Goal: Task Accomplishment & Management: Manage account settings

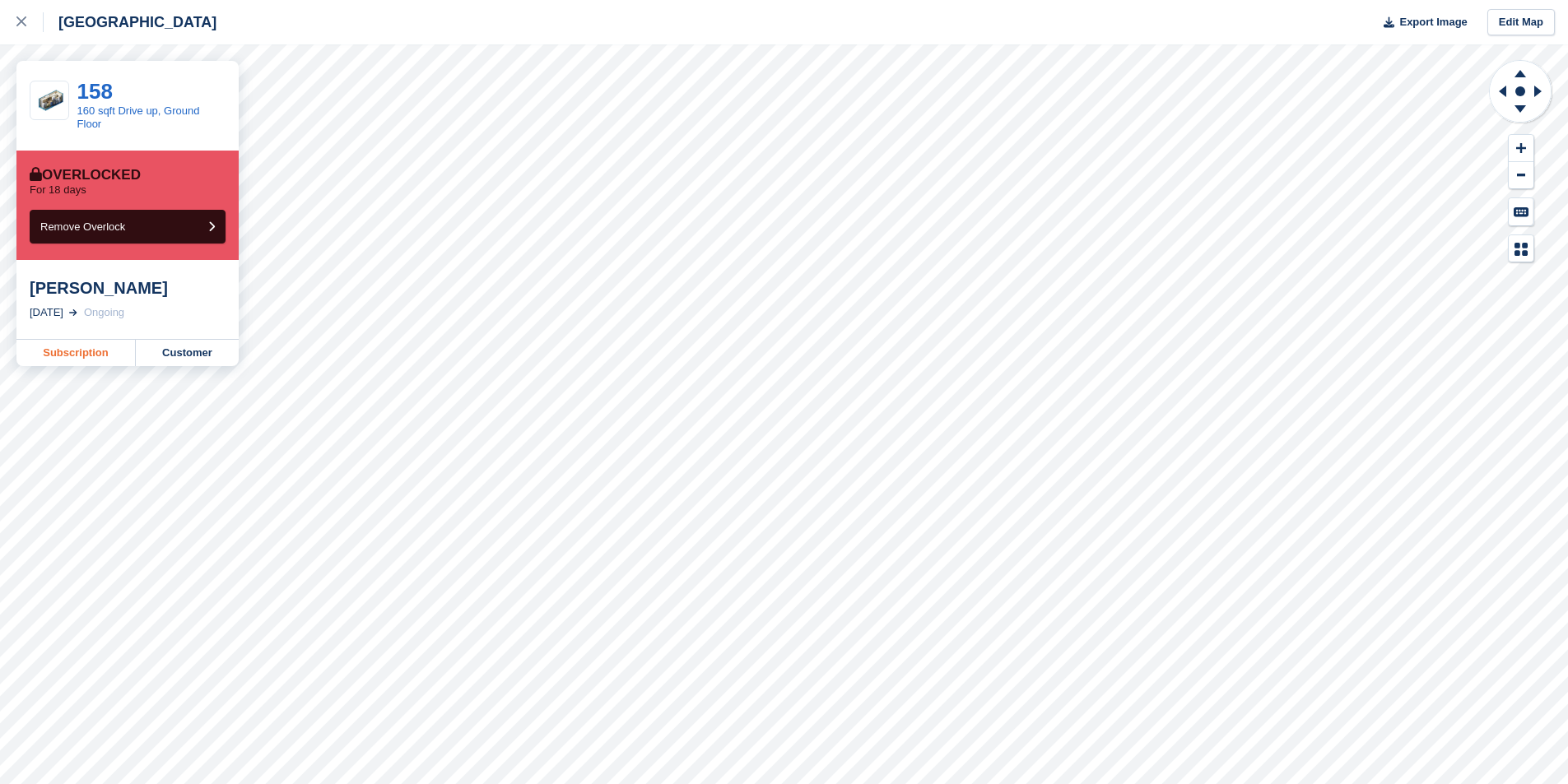
click at [97, 360] on link "Subscription" at bounding box center [76, 353] width 119 height 26
click at [84, 358] on link "Subscription" at bounding box center [76, 353] width 119 height 26
click at [88, 350] on link "Subscription" at bounding box center [76, 353] width 119 height 26
click at [82, 347] on link "Subscription" at bounding box center [76, 353] width 119 height 26
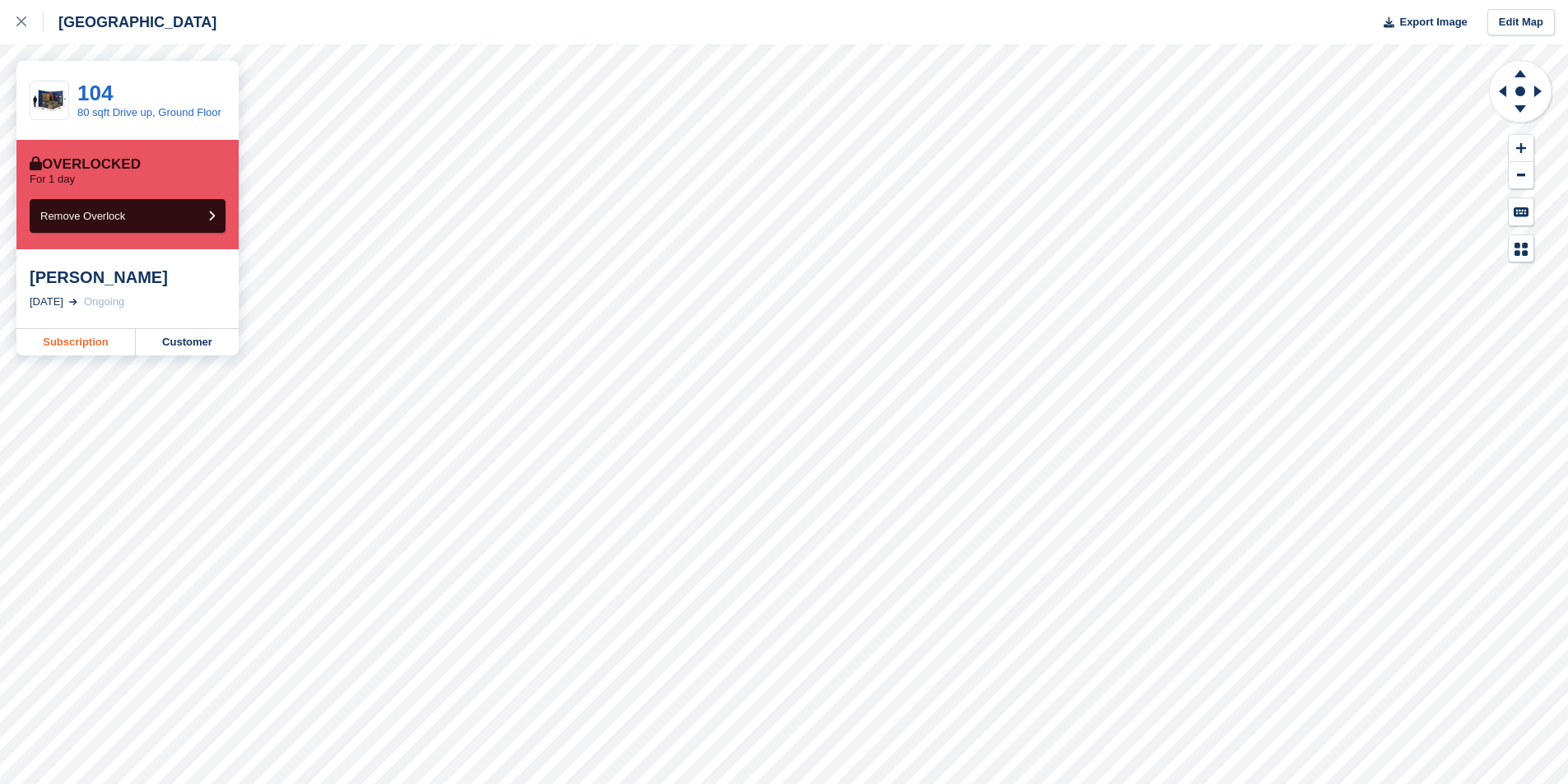
click at [86, 351] on link "Subscription" at bounding box center [76, 342] width 119 height 26
click at [71, 343] on link "Subscription" at bounding box center [76, 342] width 119 height 26
click at [89, 350] on link "Subscription" at bounding box center [76, 342] width 119 height 26
click at [44, 336] on link "Subscription" at bounding box center [76, 342] width 119 height 26
click at [51, 338] on link "Subscription" at bounding box center [76, 342] width 119 height 26
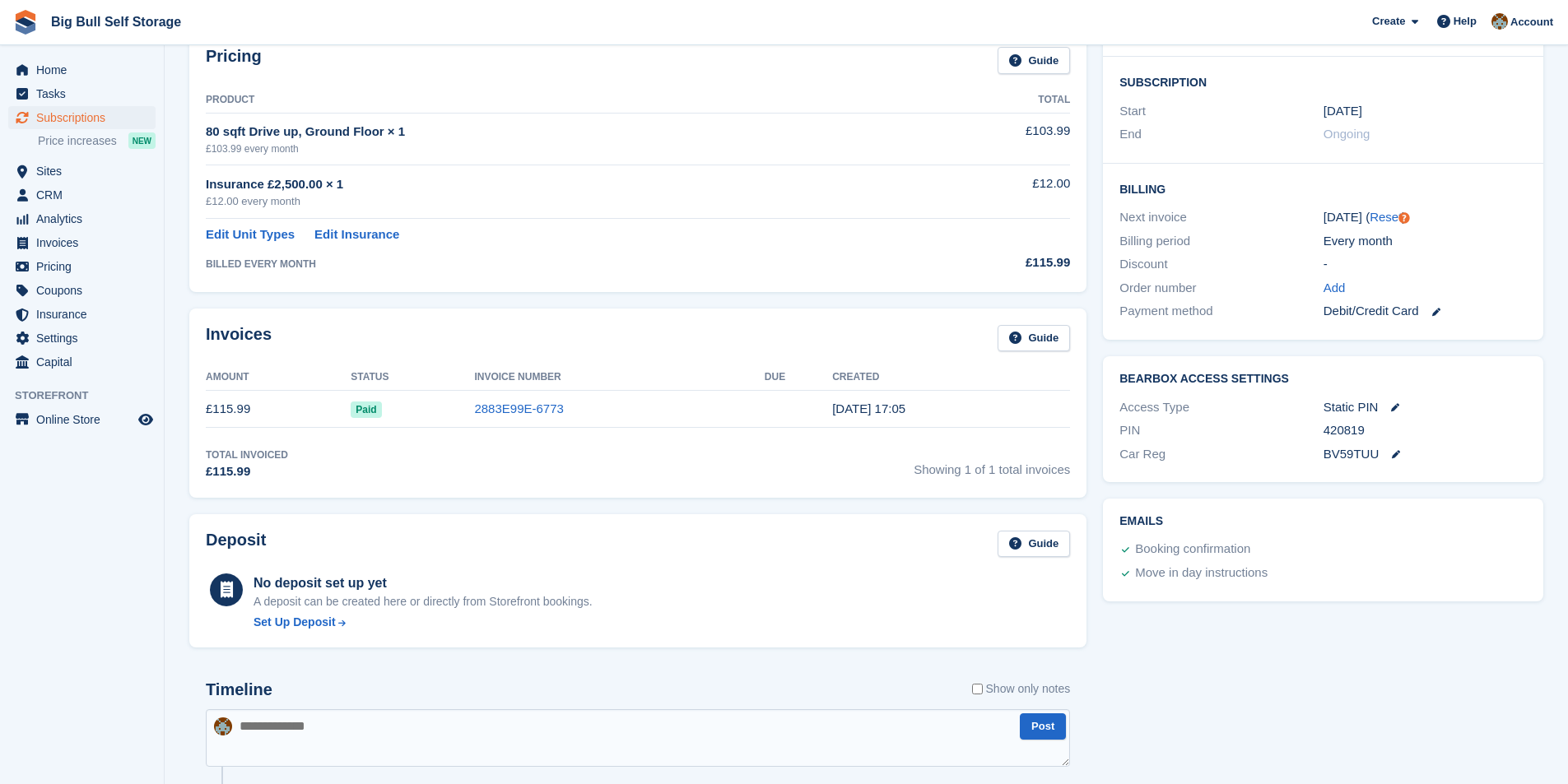
scroll to position [189, 0]
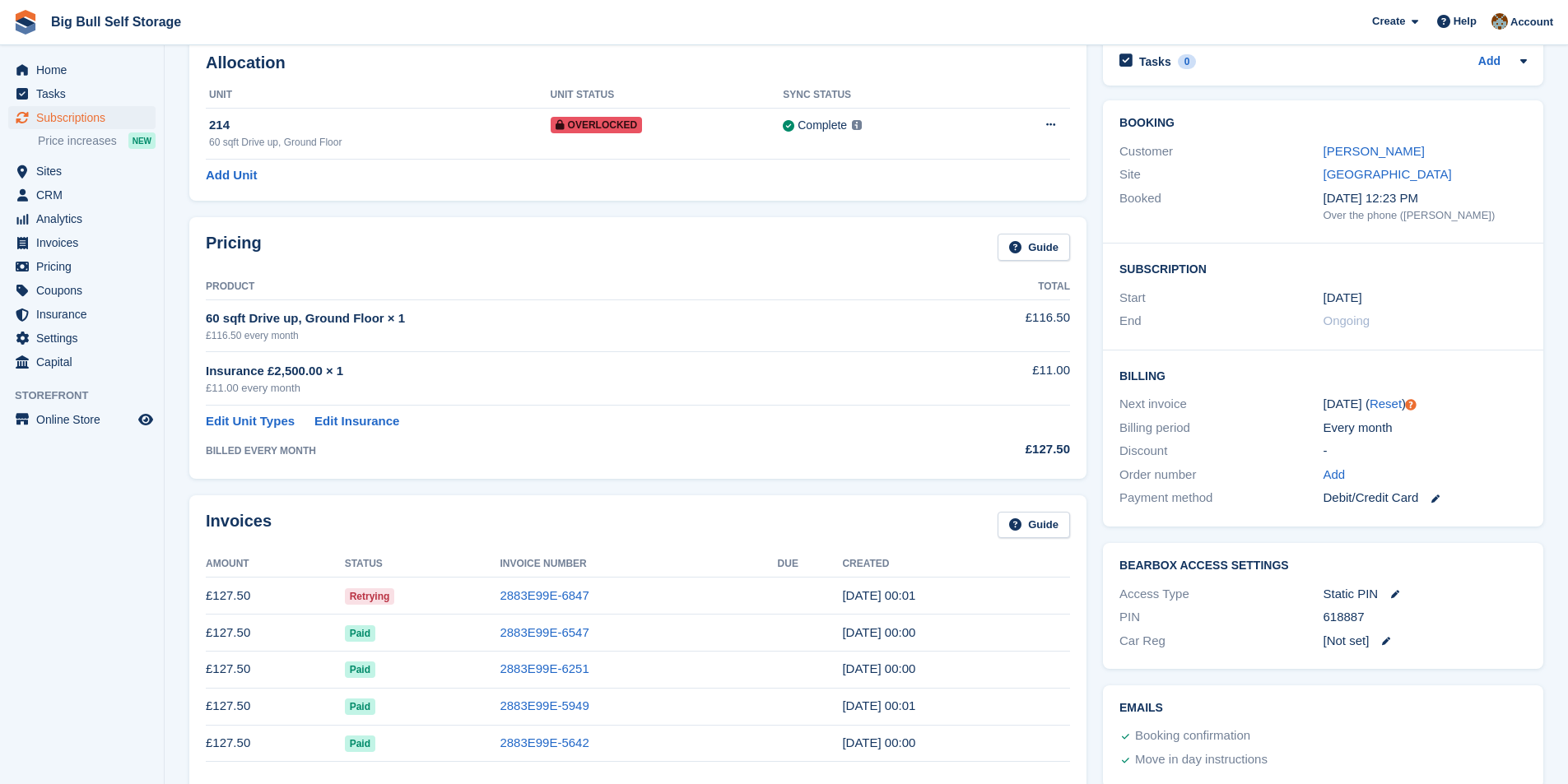
scroll to position [164, 0]
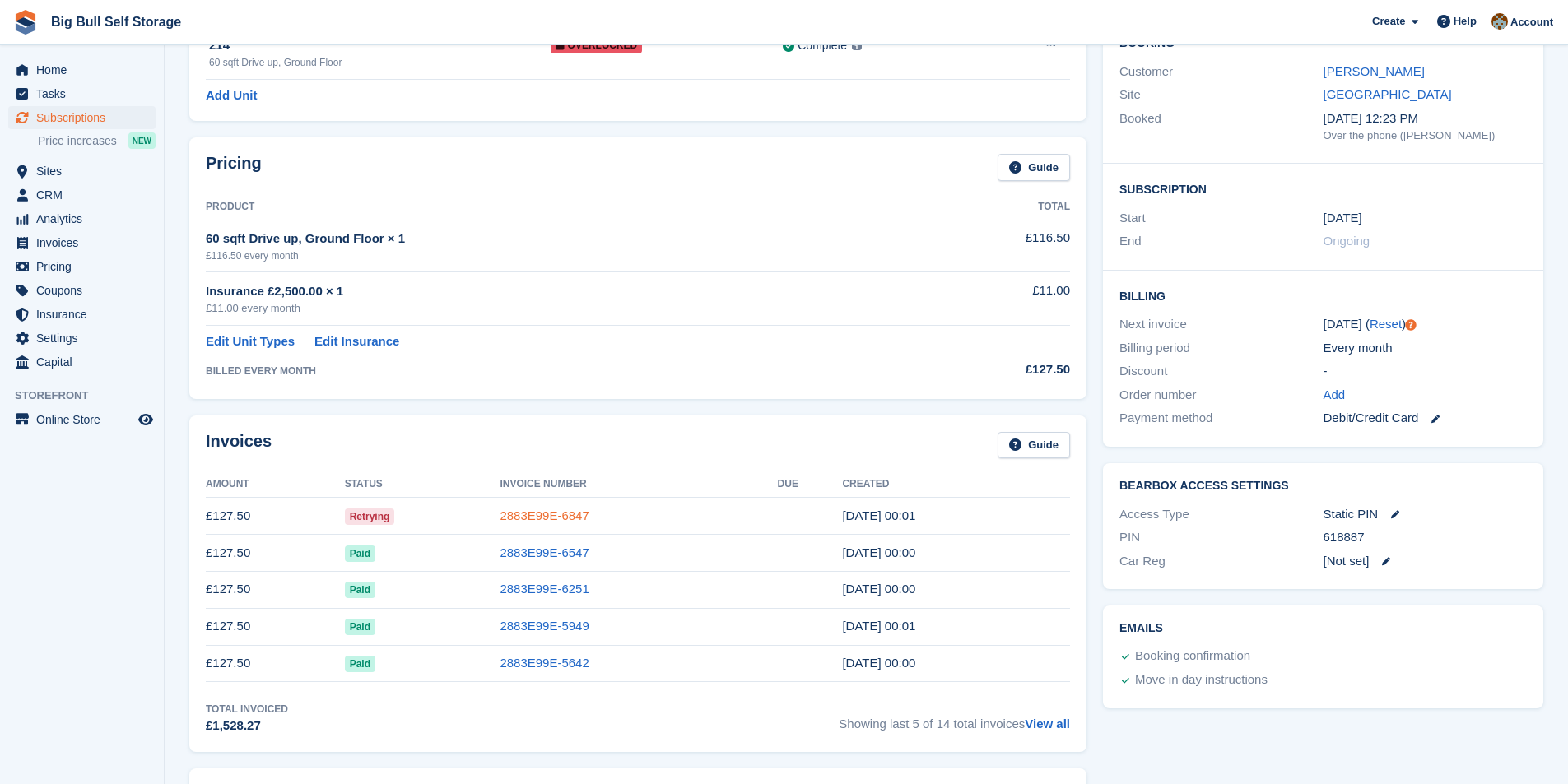
click at [568, 520] on link "2883E99E-6847" at bounding box center [544, 516] width 88 height 14
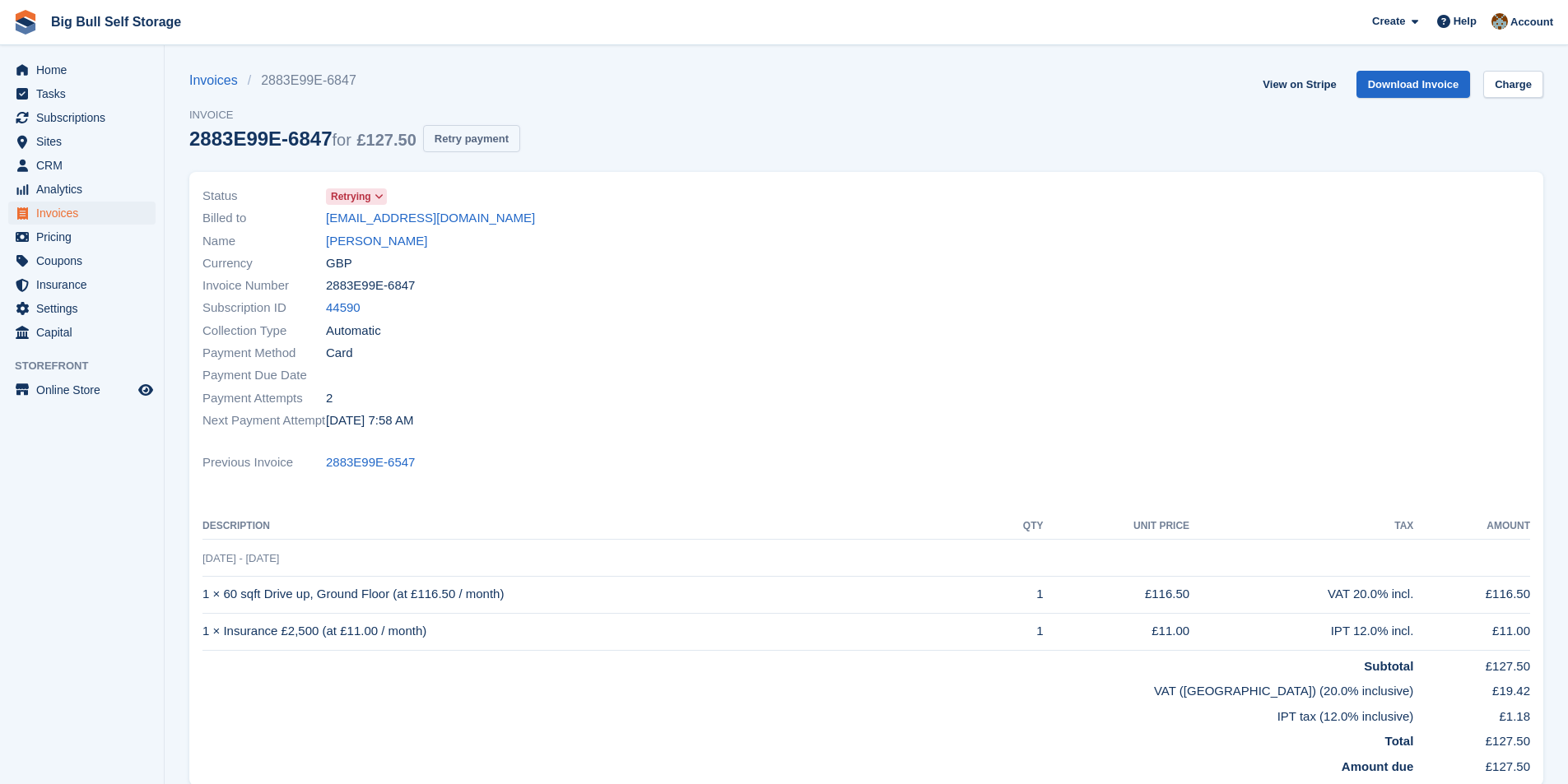
click at [466, 128] on button "Retry payment" at bounding box center [472, 139] width 97 height 27
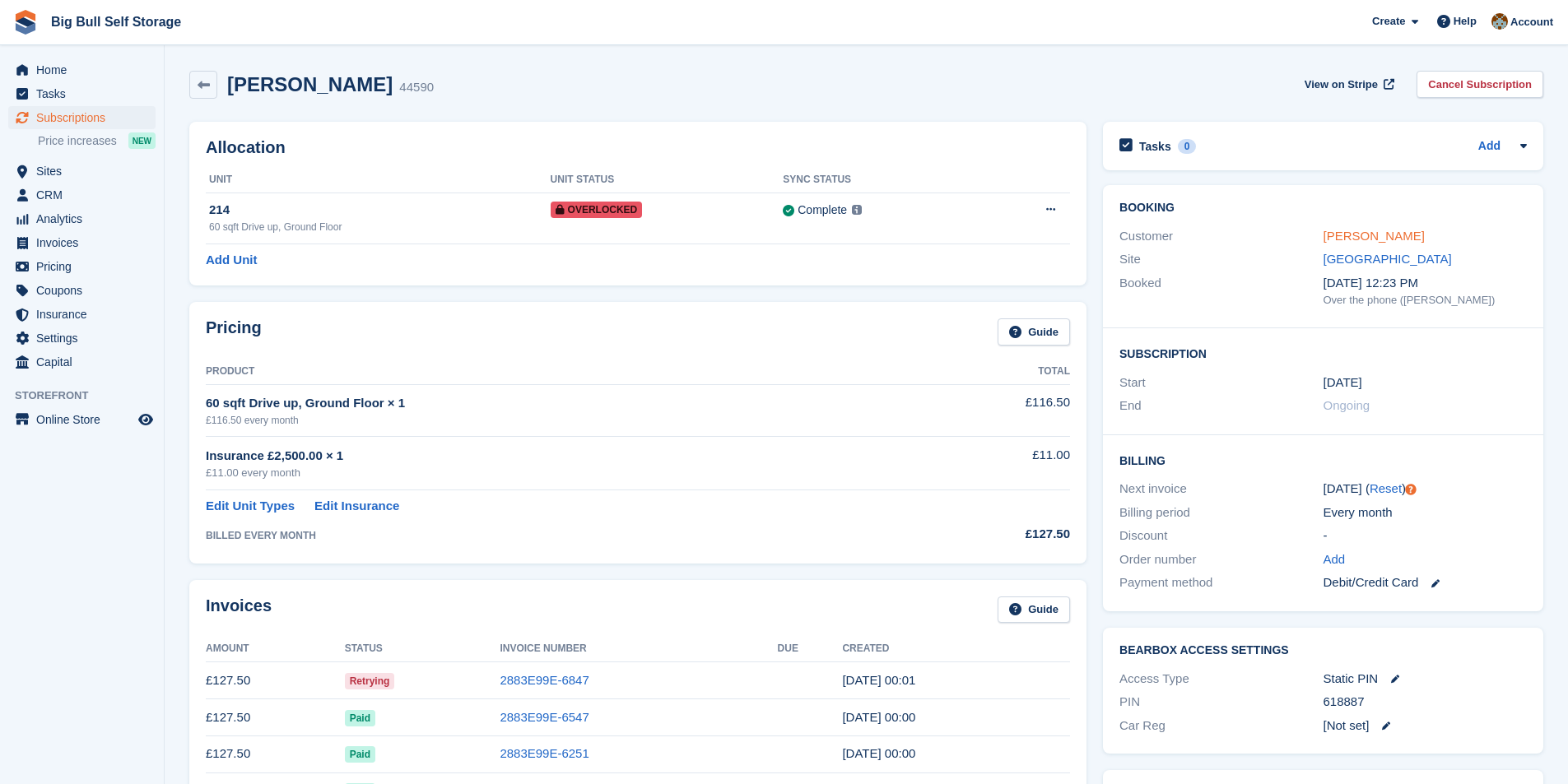
click at [1345, 239] on link "Lucy worthington" at bounding box center [1374, 236] width 101 height 14
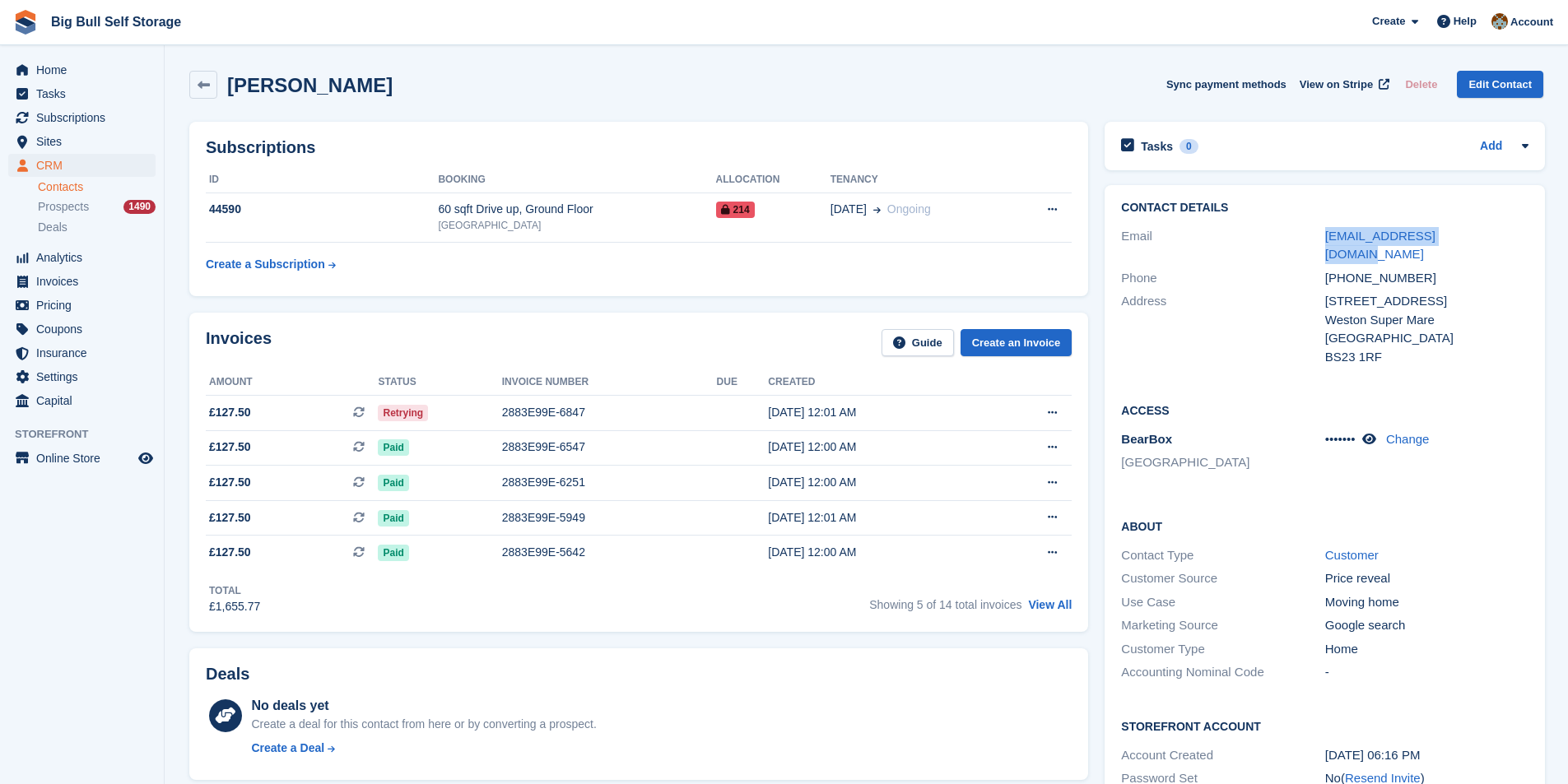
drag, startPoint x: 1461, startPoint y: 236, endPoint x: 1320, endPoint y: 238, distance: 141.0
click at [1320, 238] on div "Email lucyworthi@outlook.com" at bounding box center [1324, 245] width 407 height 42
copy div "lucyworthi@outlook.com"
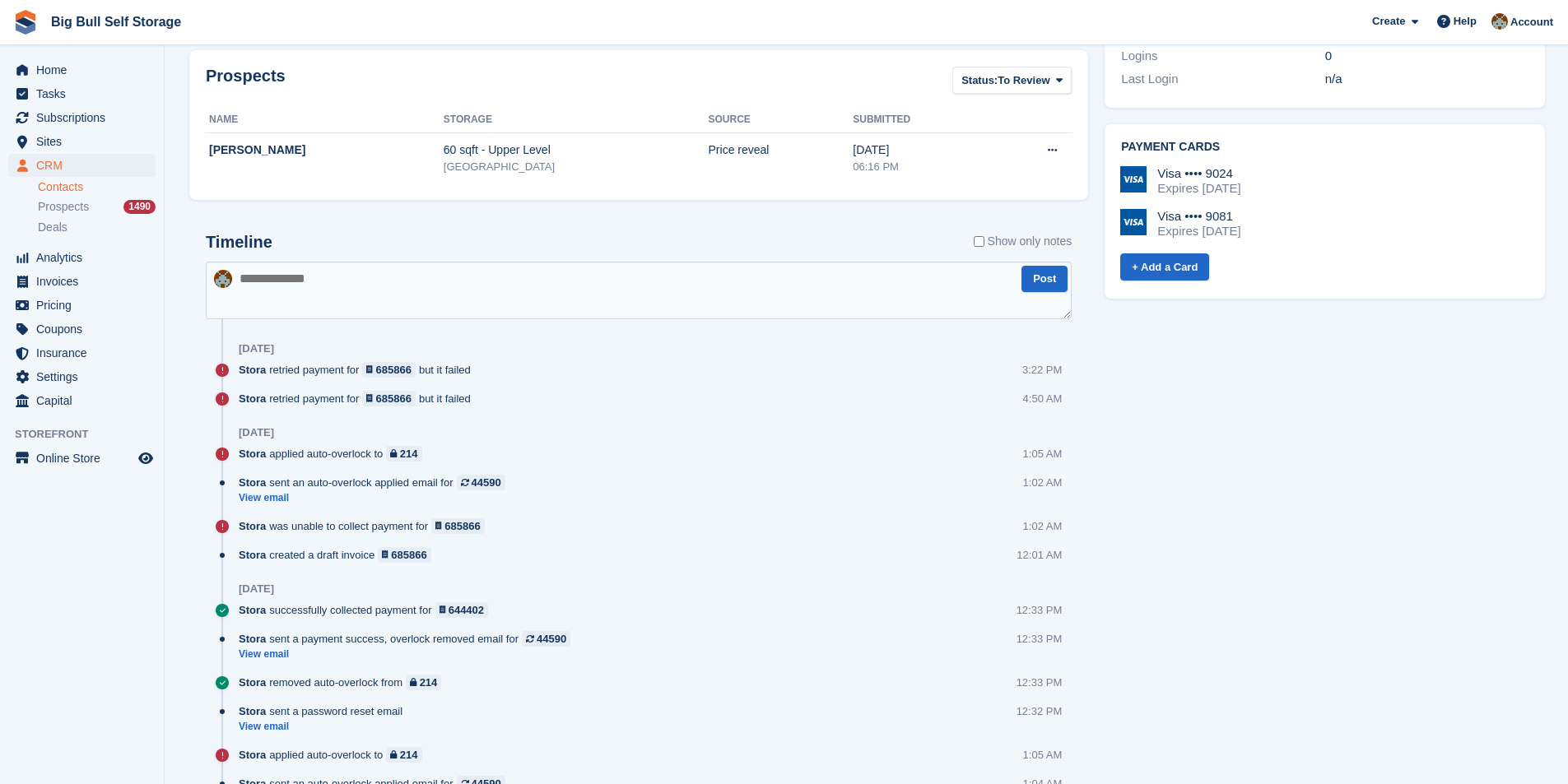
scroll to position [741, 0]
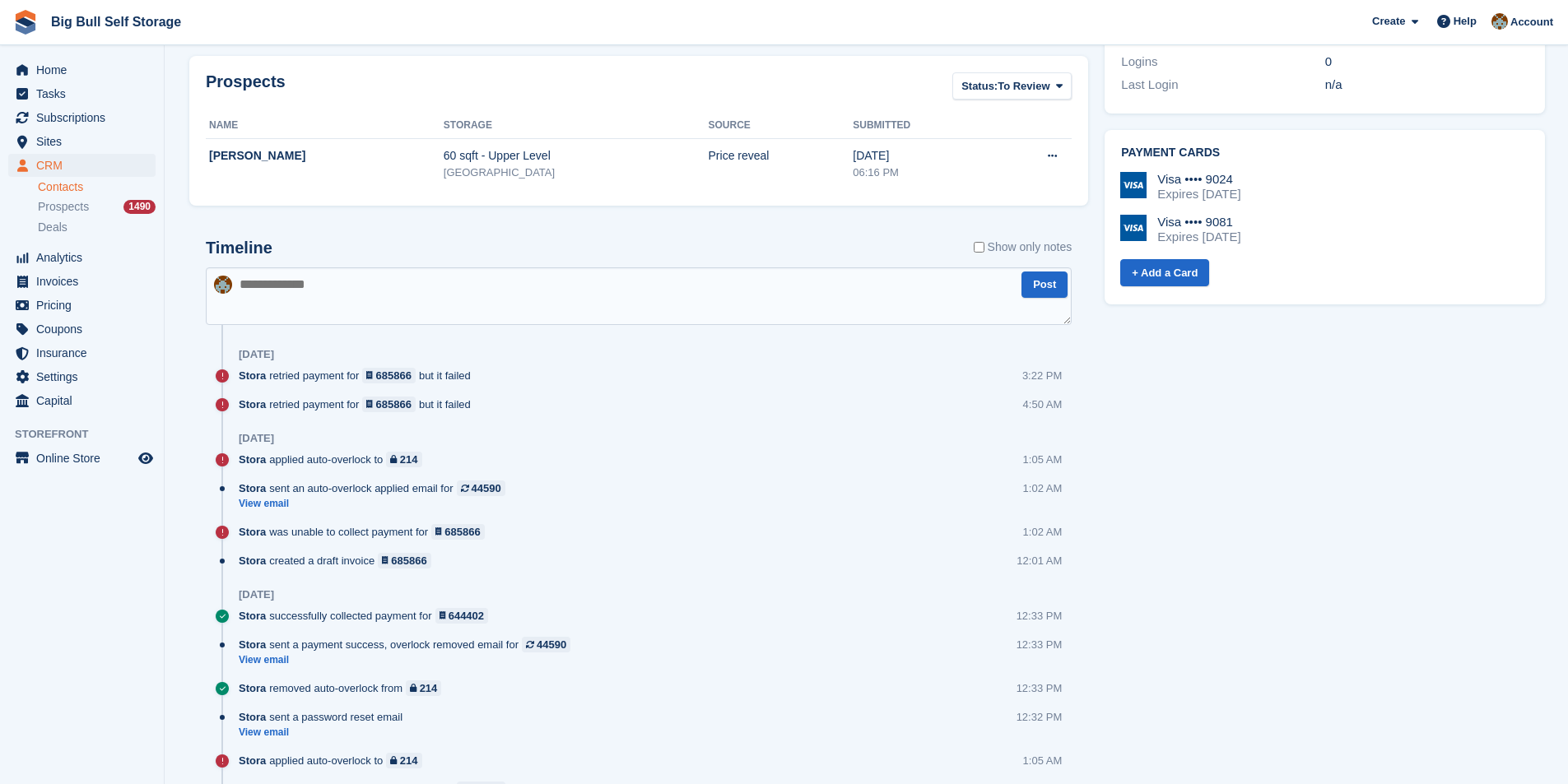
click at [360, 285] on textarea at bounding box center [638, 296] width 866 height 58
paste textarea "**********"
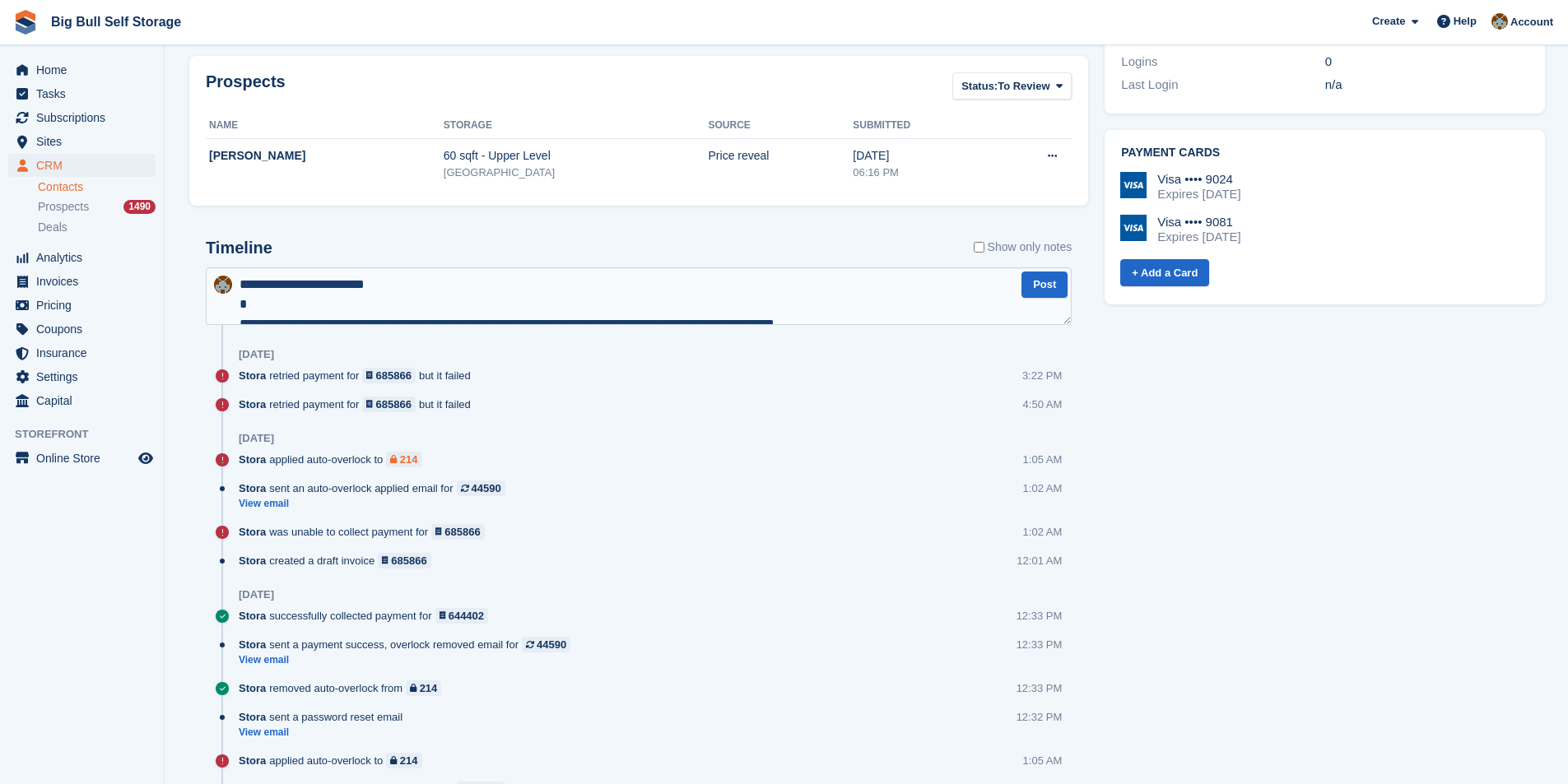
scroll to position [324, 0]
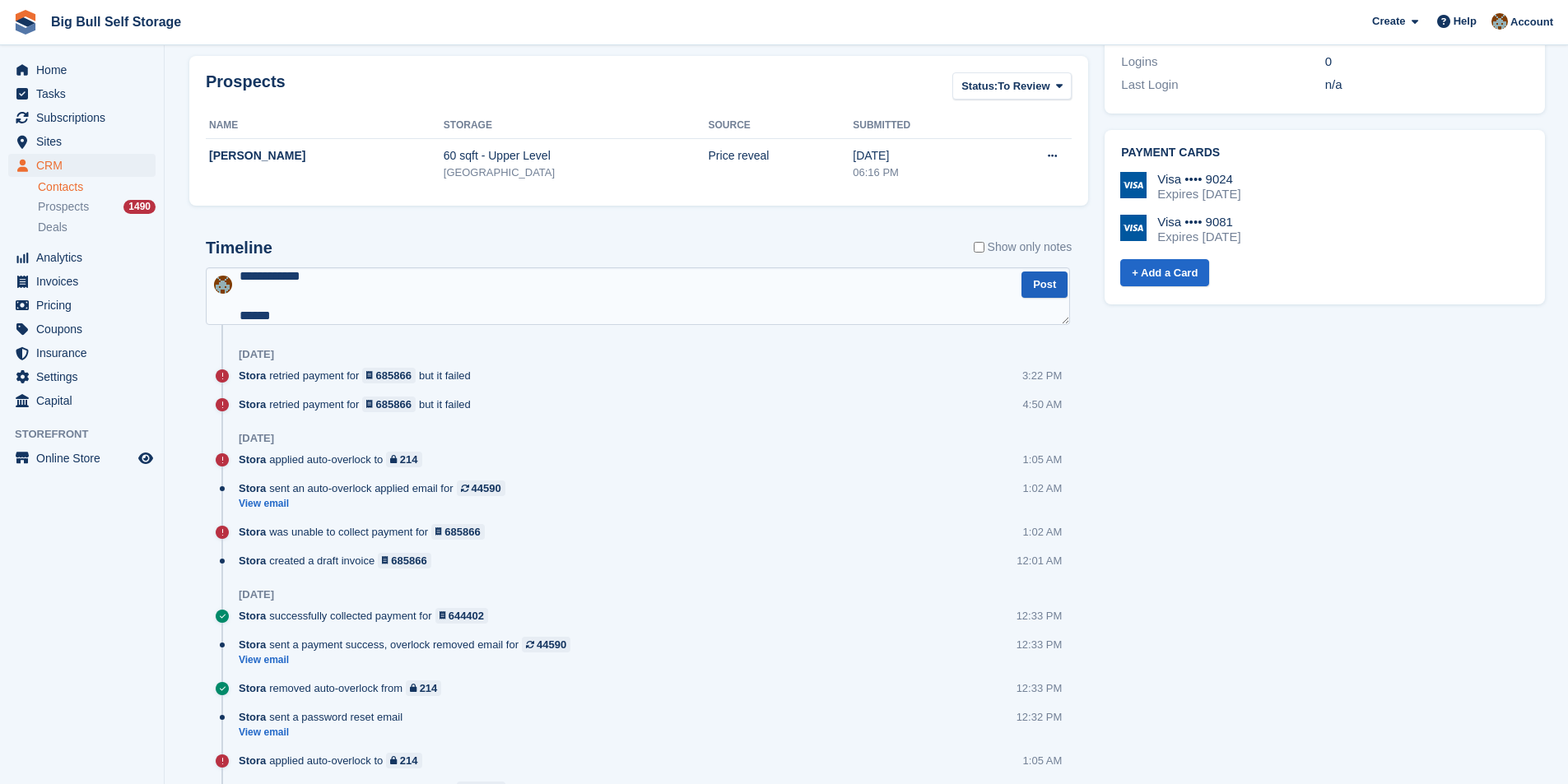
type textarea "**********"
click at [1040, 294] on button "Post" at bounding box center [1044, 285] width 46 height 27
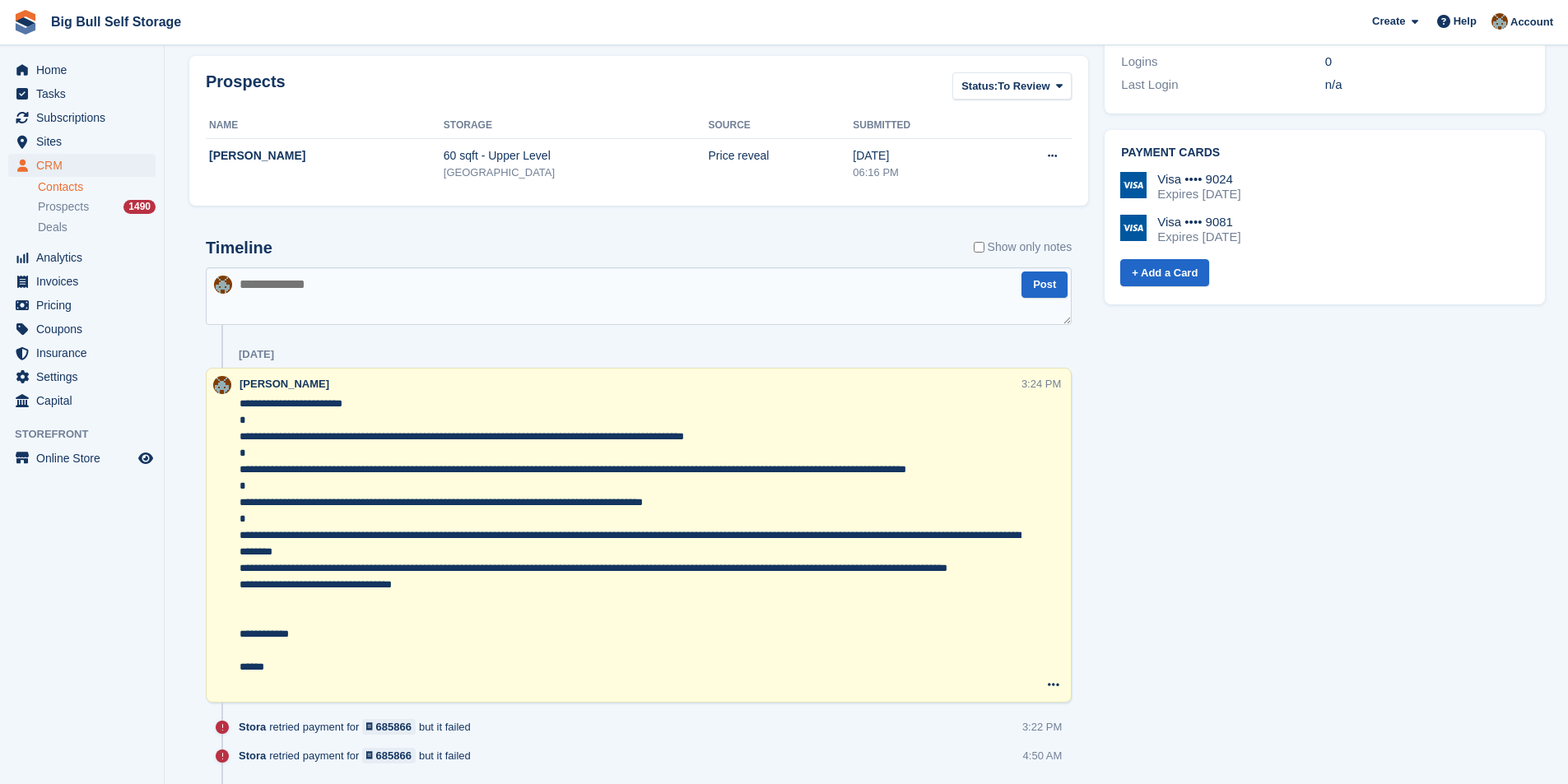
scroll to position [493, 0]
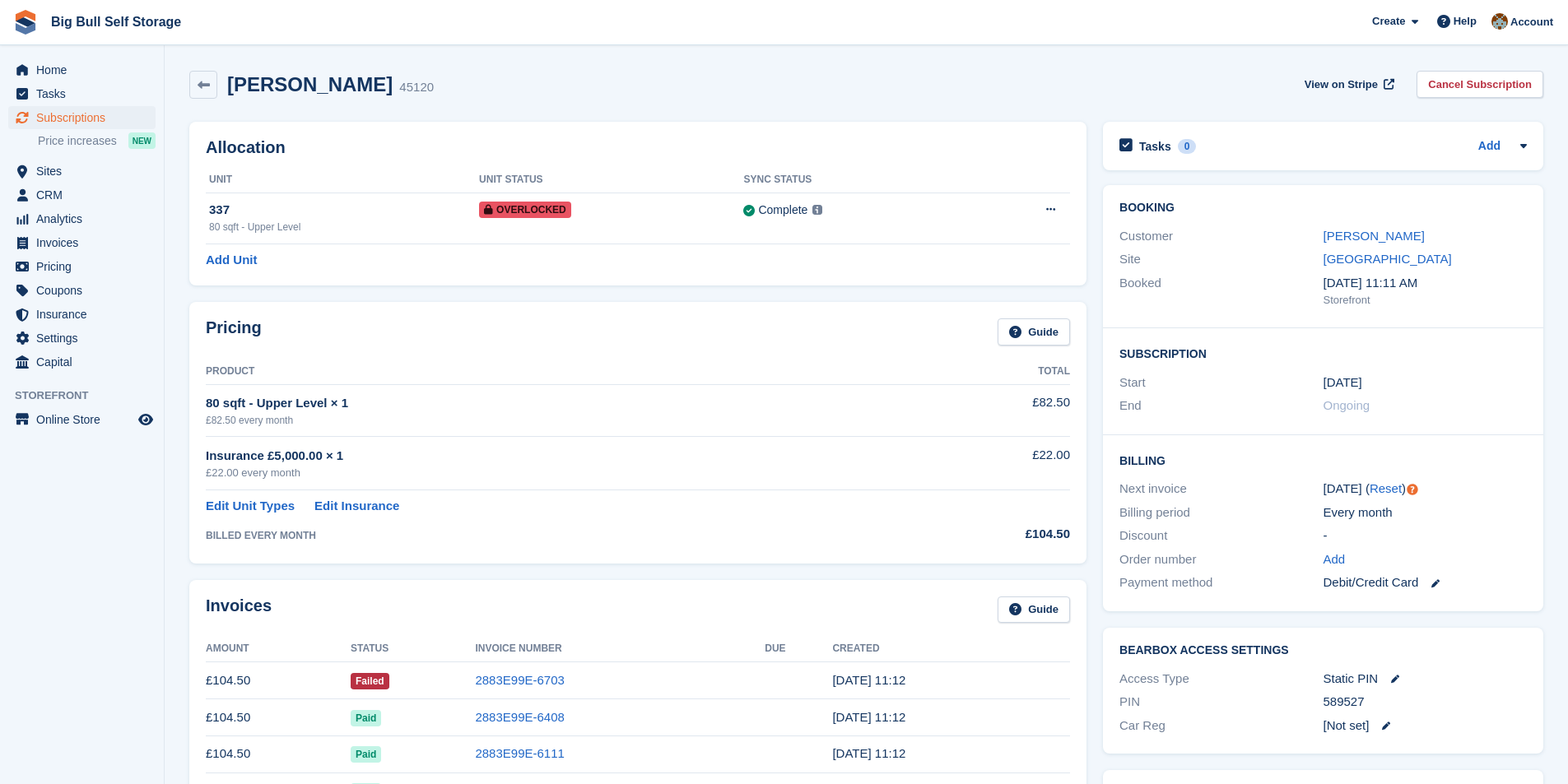
click at [525, 691] on td "2883E99E-6703" at bounding box center [619, 680] width 290 height 37
click at [531, 686] on link "2883E99E-6703" at bounding box center [519, 680] width 88 height 14
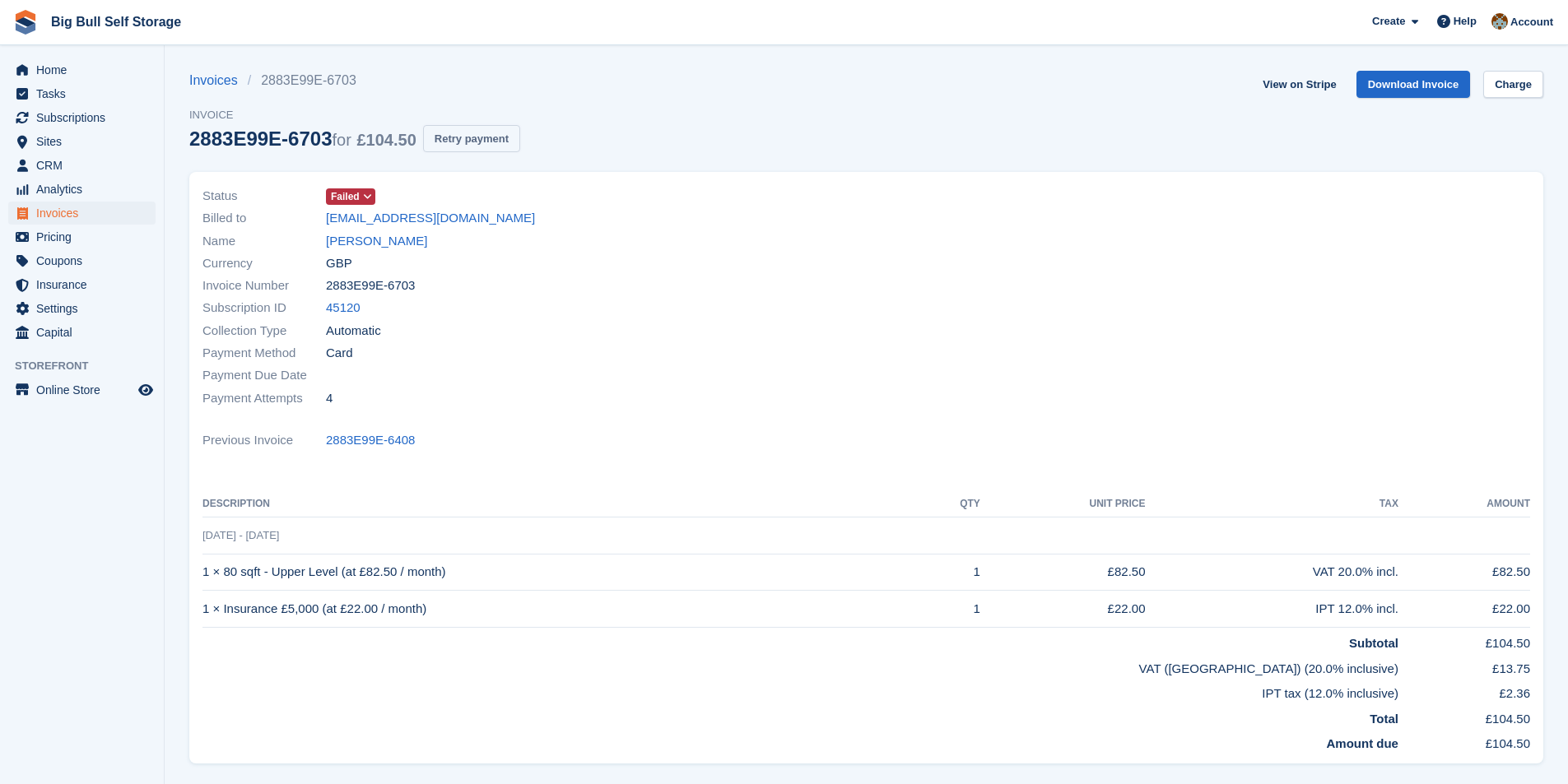
click at [482, 129] on button "Retry payment" at bounding box center [472, 139] width 97 height 27
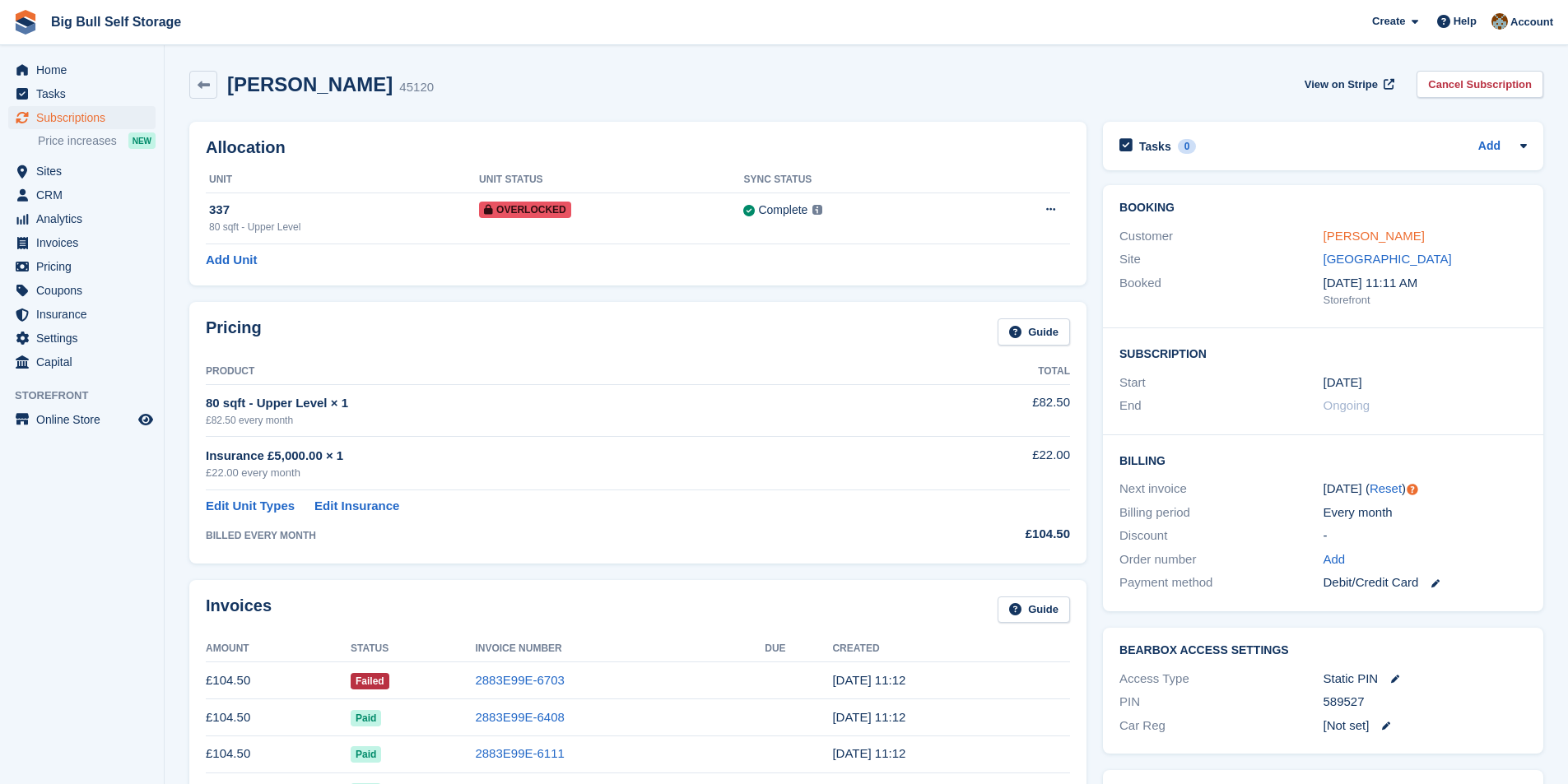
click at [1353, 242] on link "Jessica Preston" at bounding box center [1374, 236] width 101 height 14
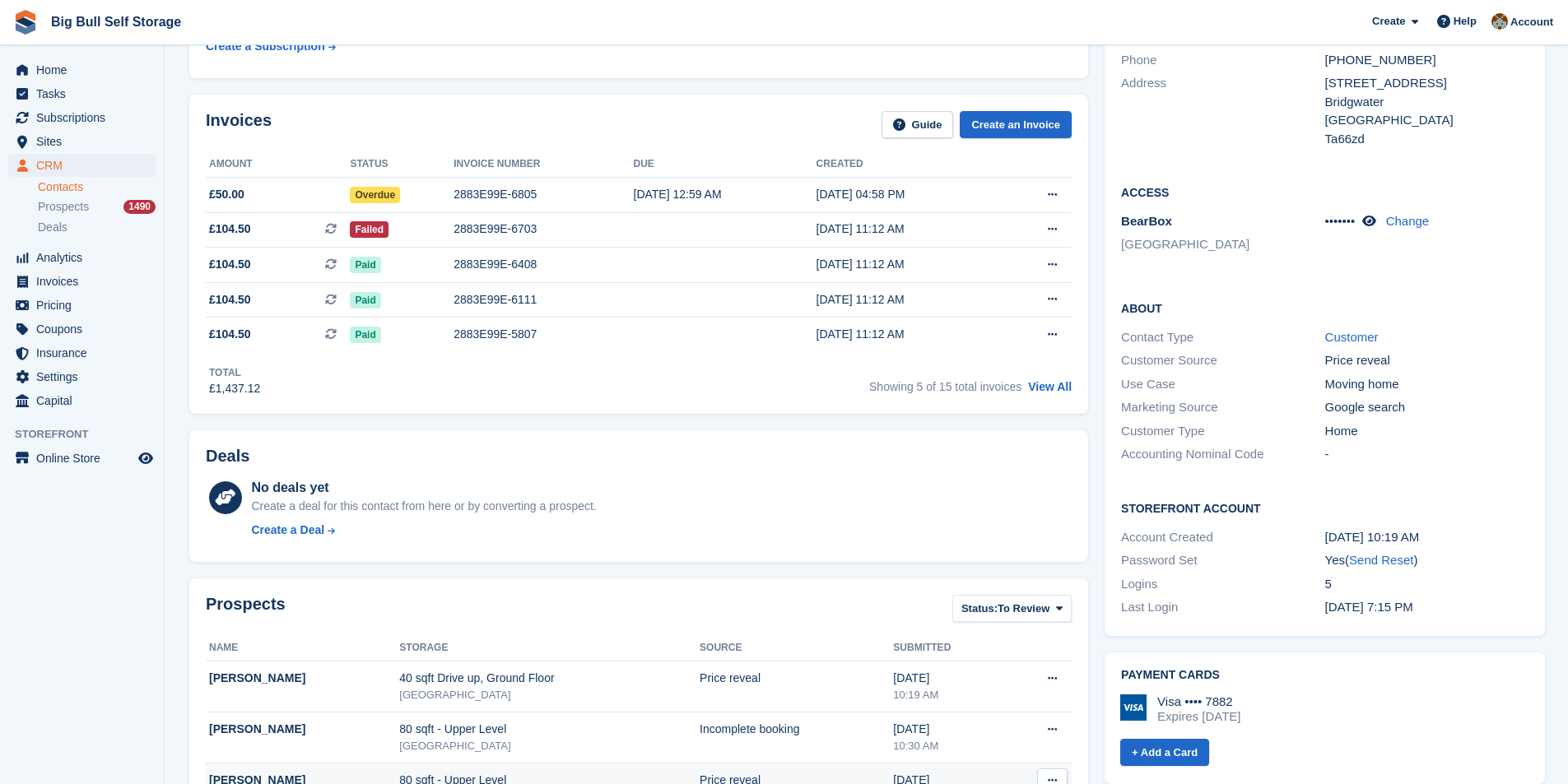
scroll to position [82, 0]
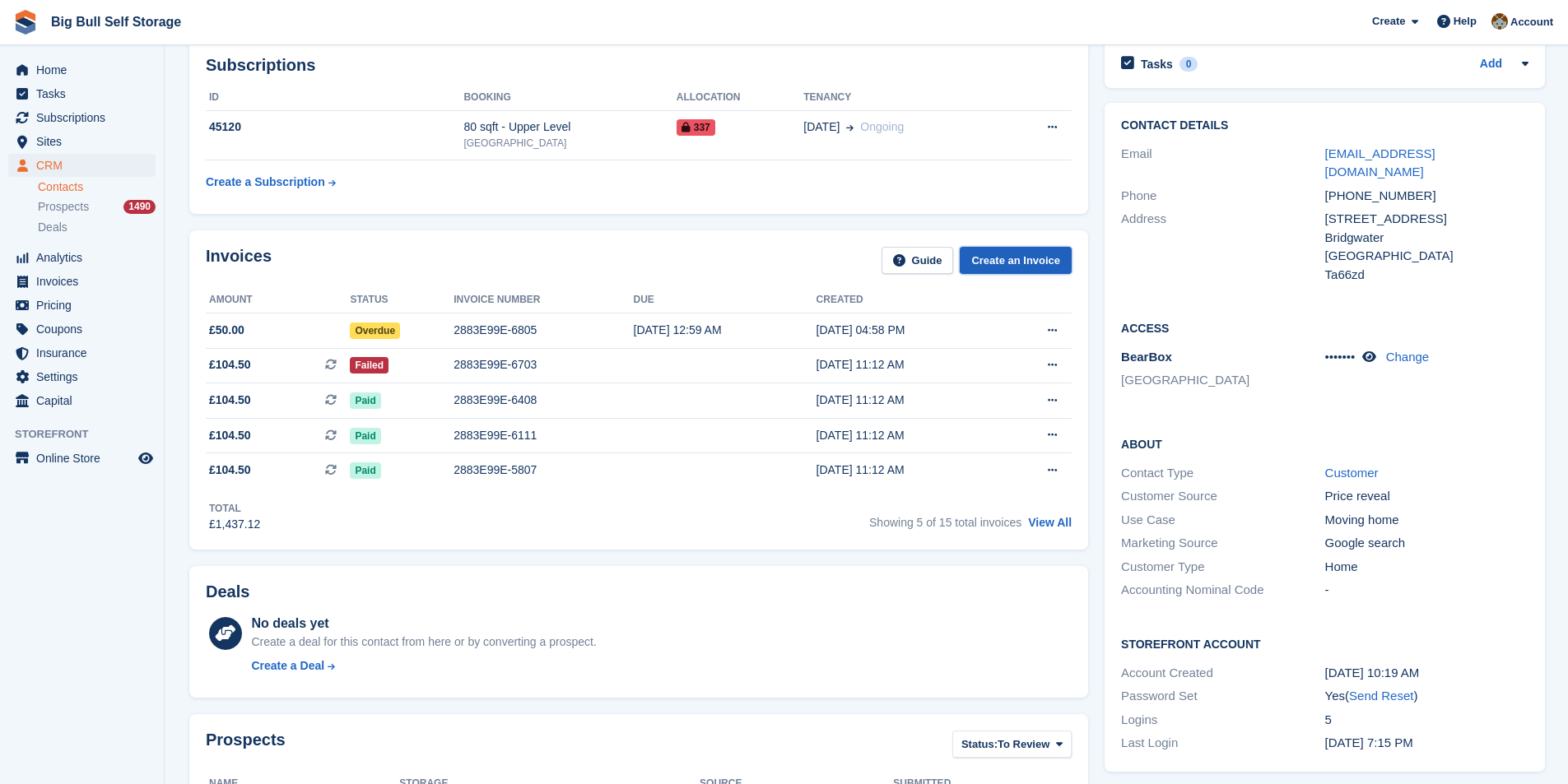
click at [1023, 261] on link "Create an Invoice" at bounding box center [1016, 261] width 112 height 27
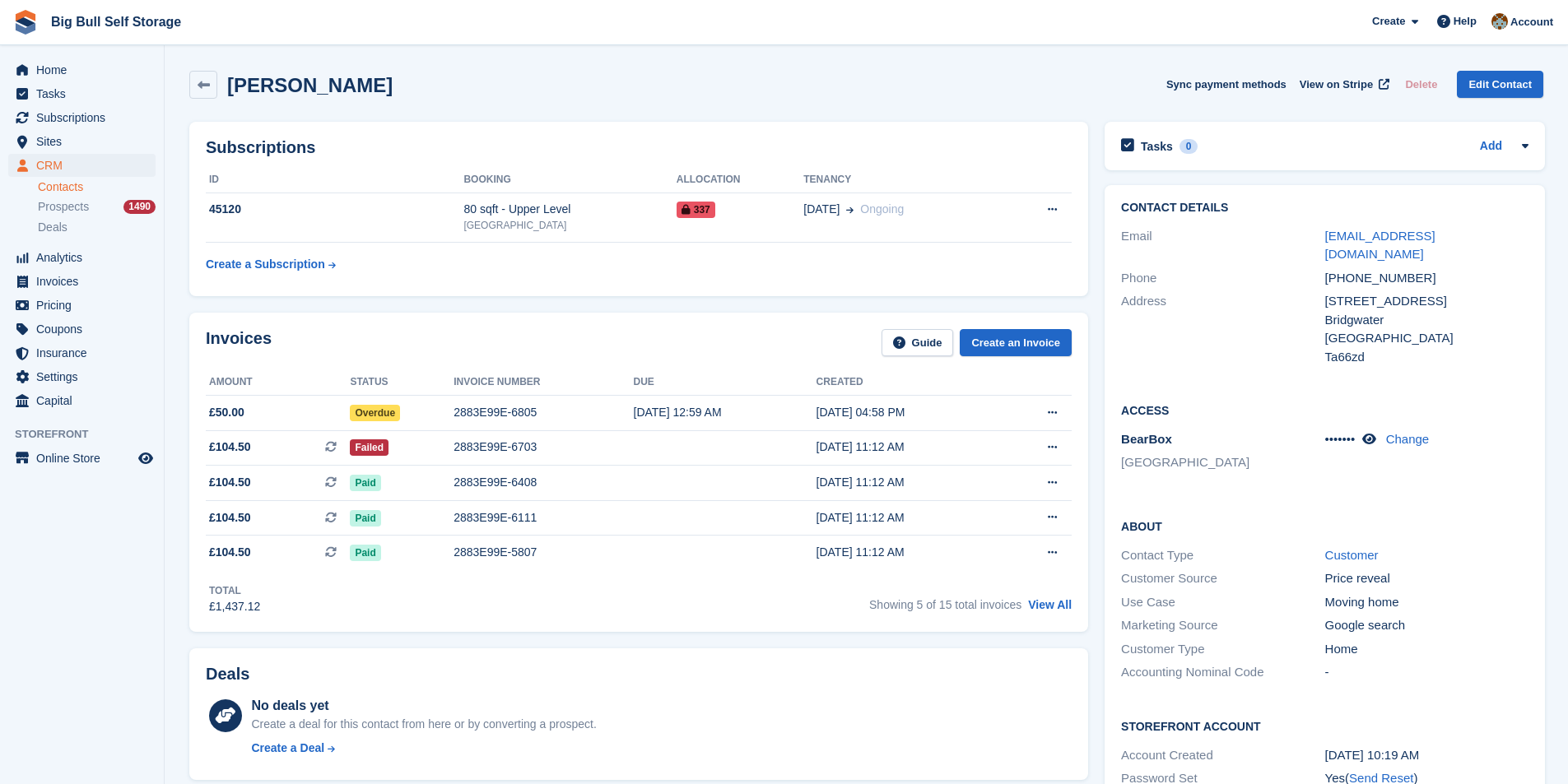
scroll to position [82, 0]
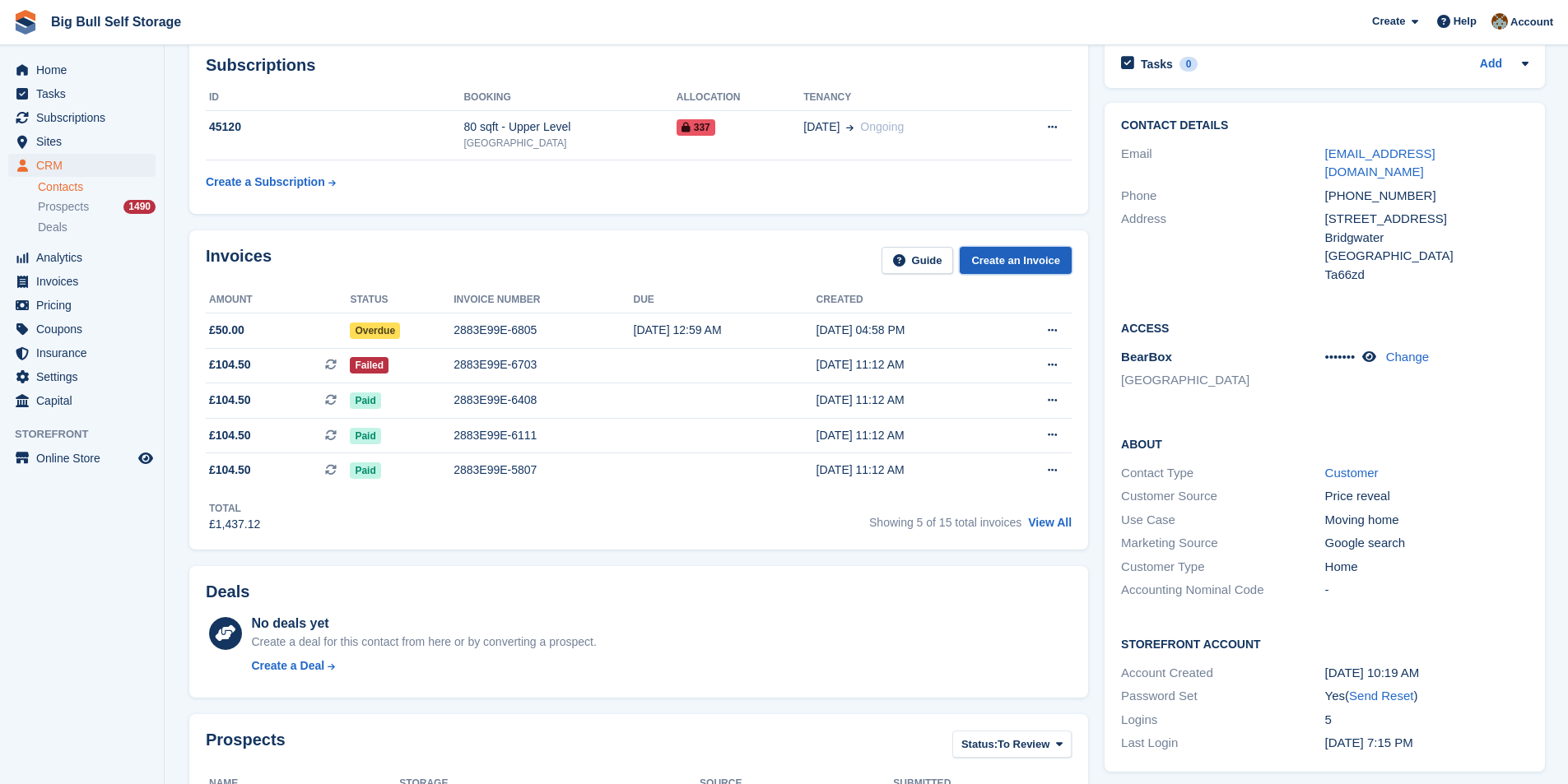
click at [996, 254] on link "Create an Invoice" at bounding box center [1016, 261] width 112 height 27
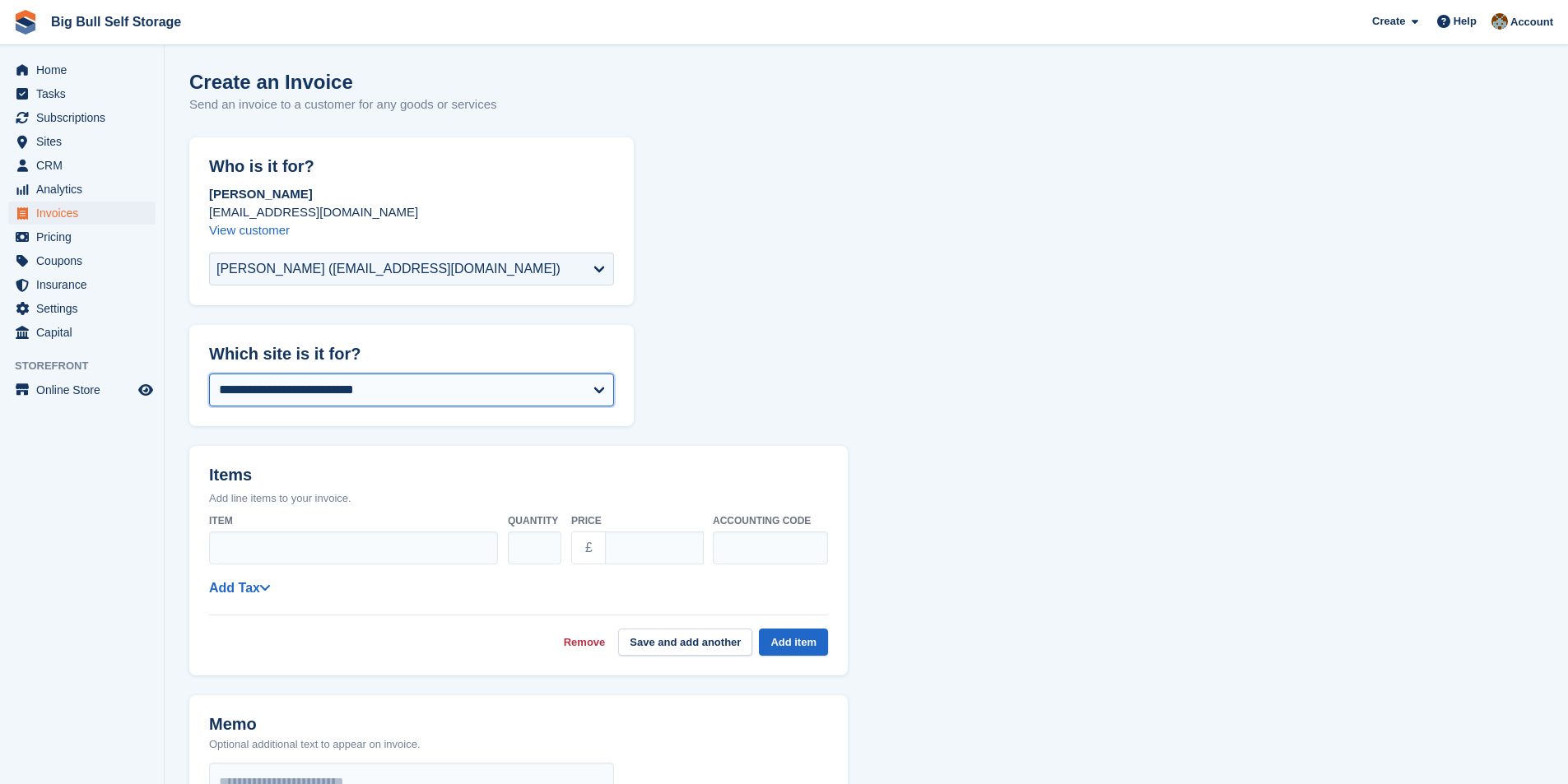
click at [404, 388] on select "**********" at bounding box center [412, 390] width 405 height 32
select select "***"
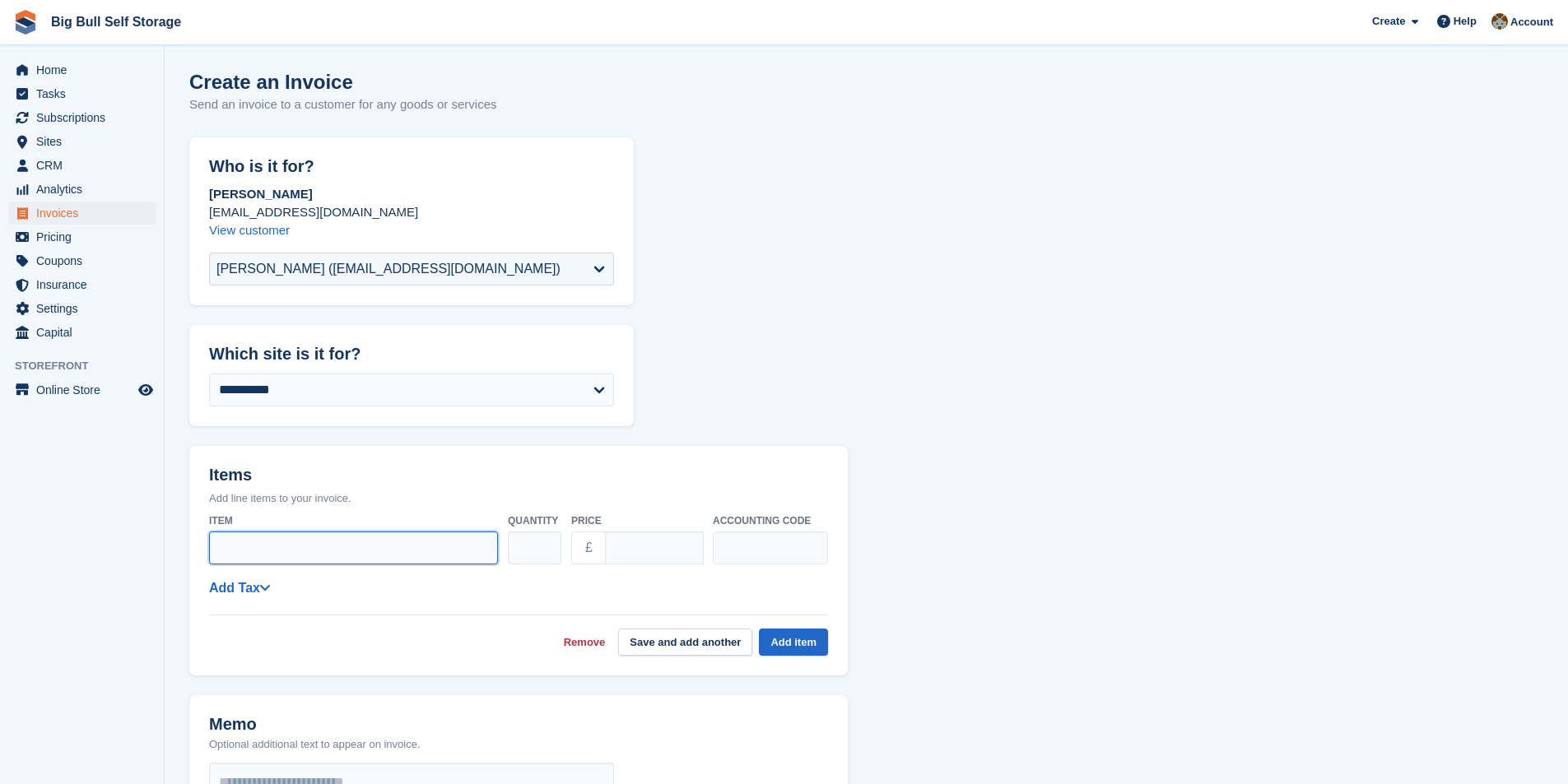
click at [350, 551] on input "Item" at bounding box center [354, 548] width 289 height 32
type input "**********"
type input "**"
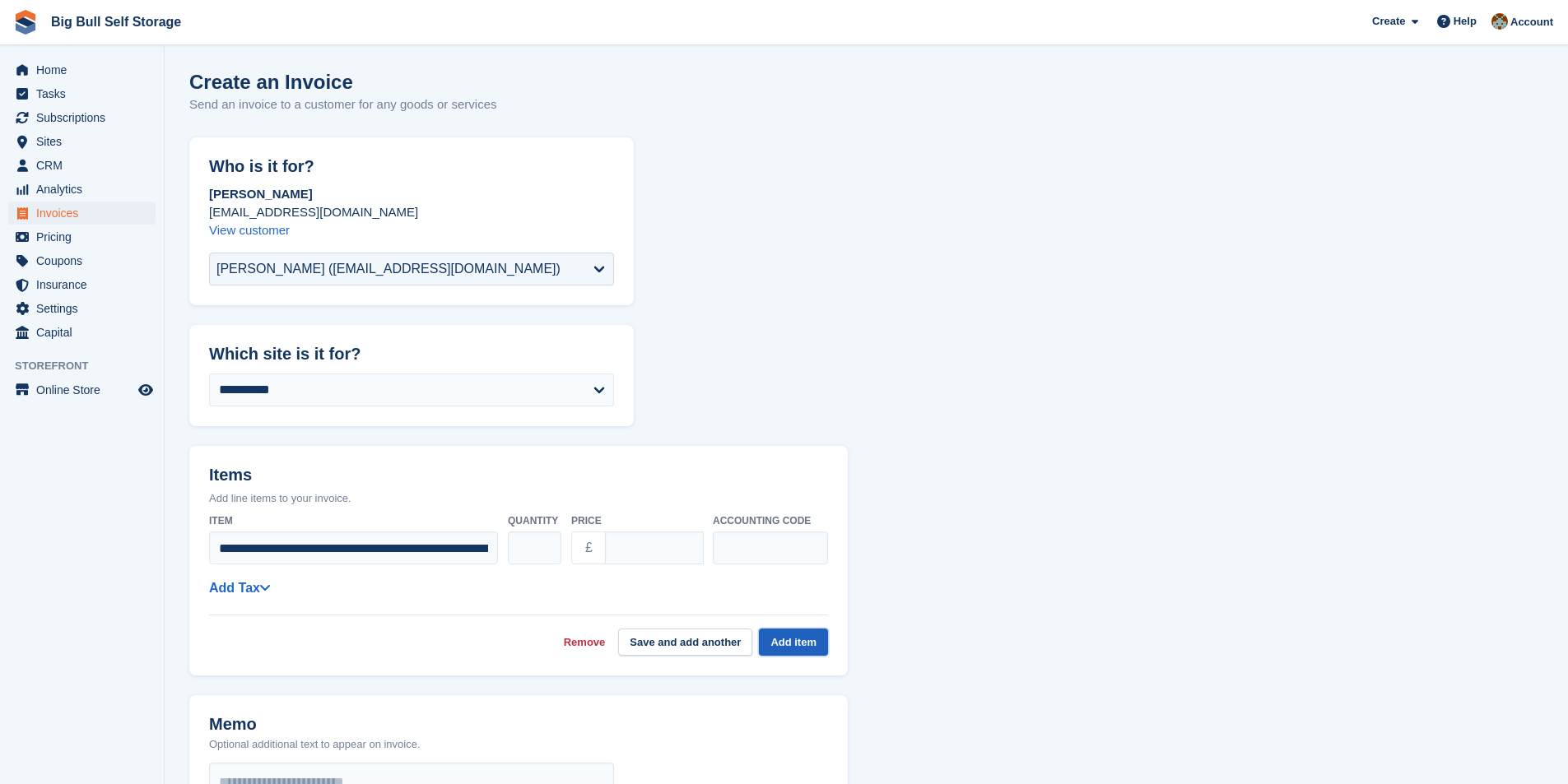
click at [785, 654] on button "Add item" at bounding box center [793, 642] width 70 height 27
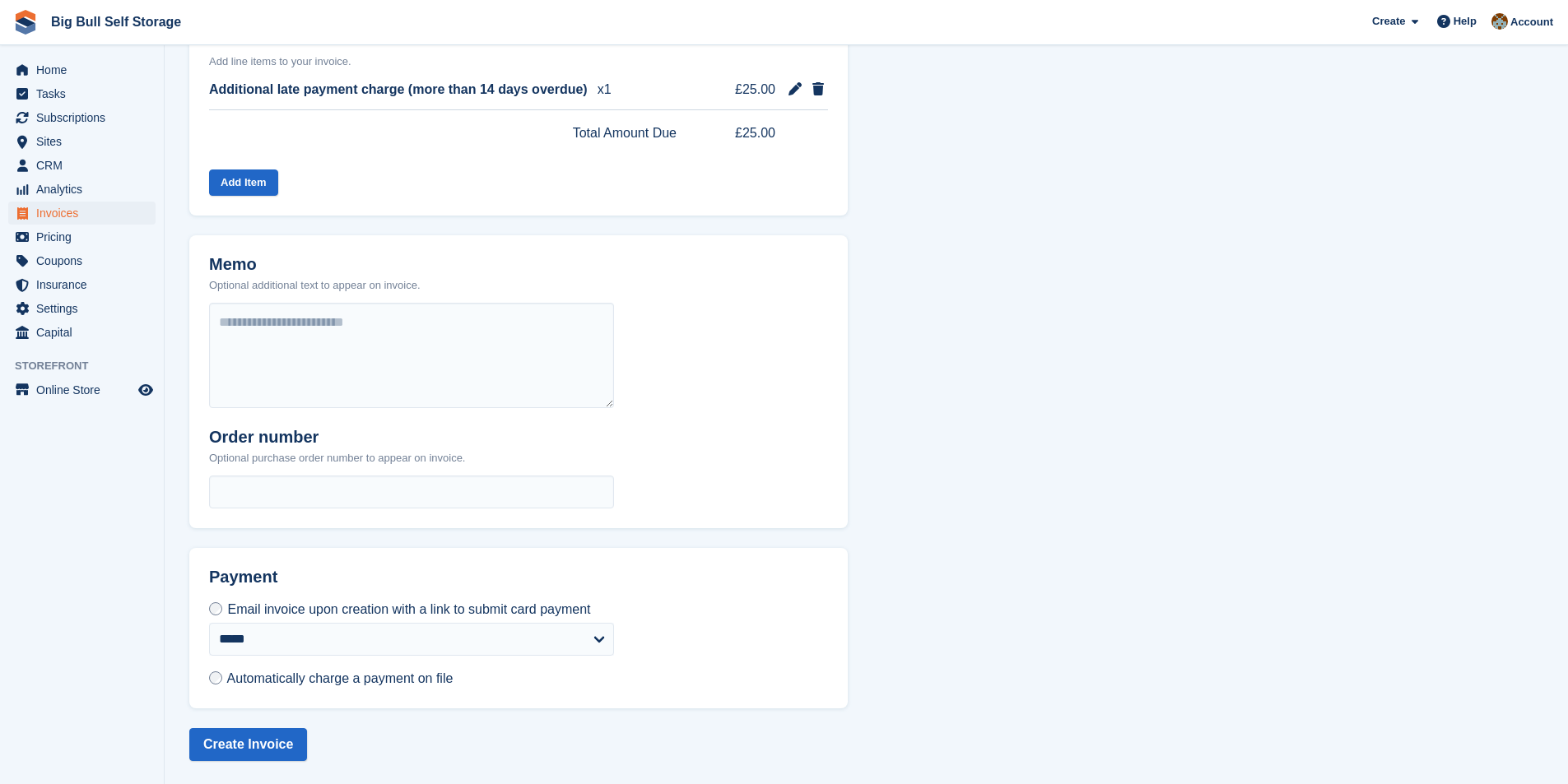
scroll to position [438, 0]
click at [283, 733] on button "Create Invoice" at bounding box center [248, 742] width 117 height 32
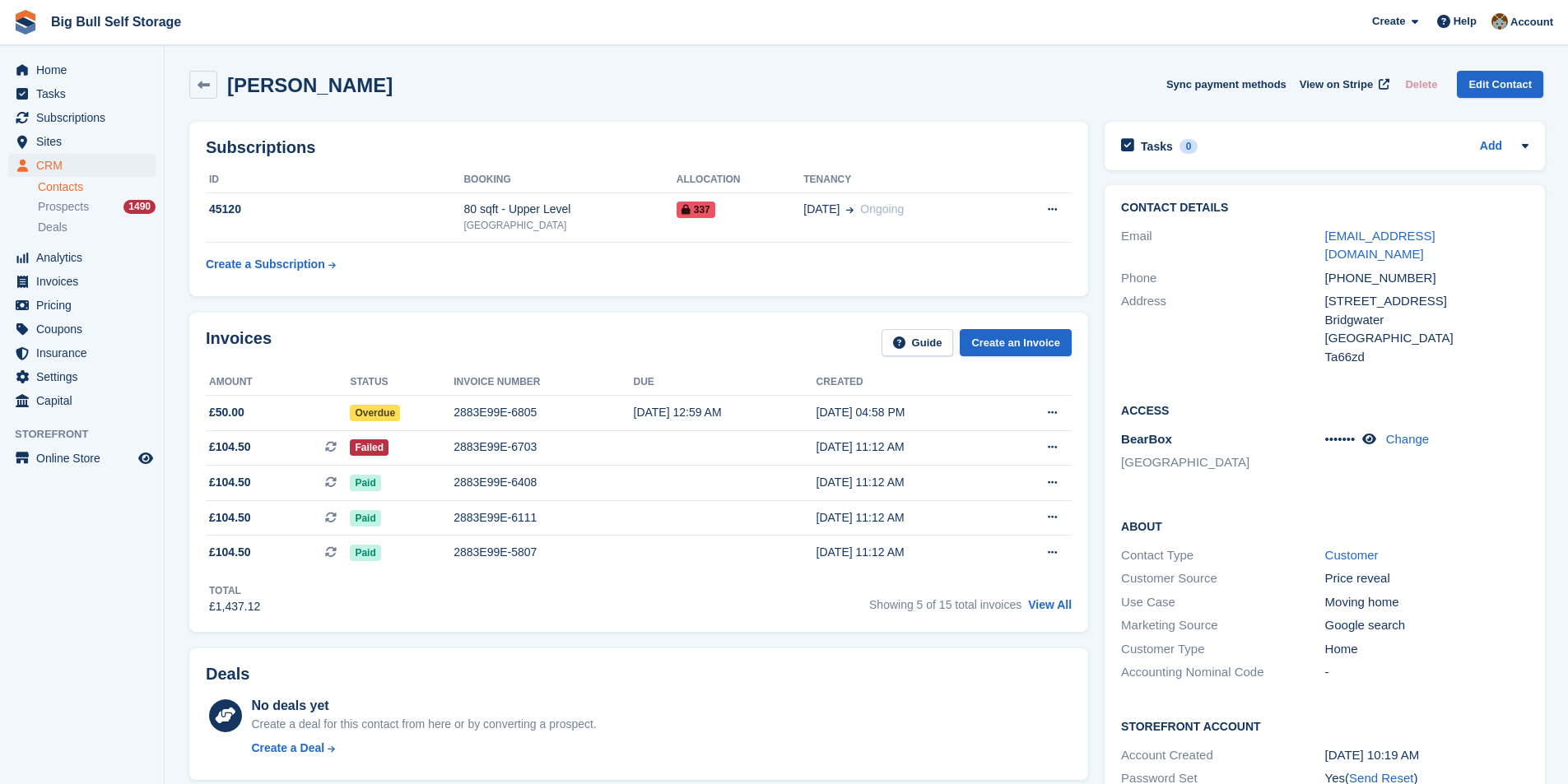
scroll to position [82, 0]
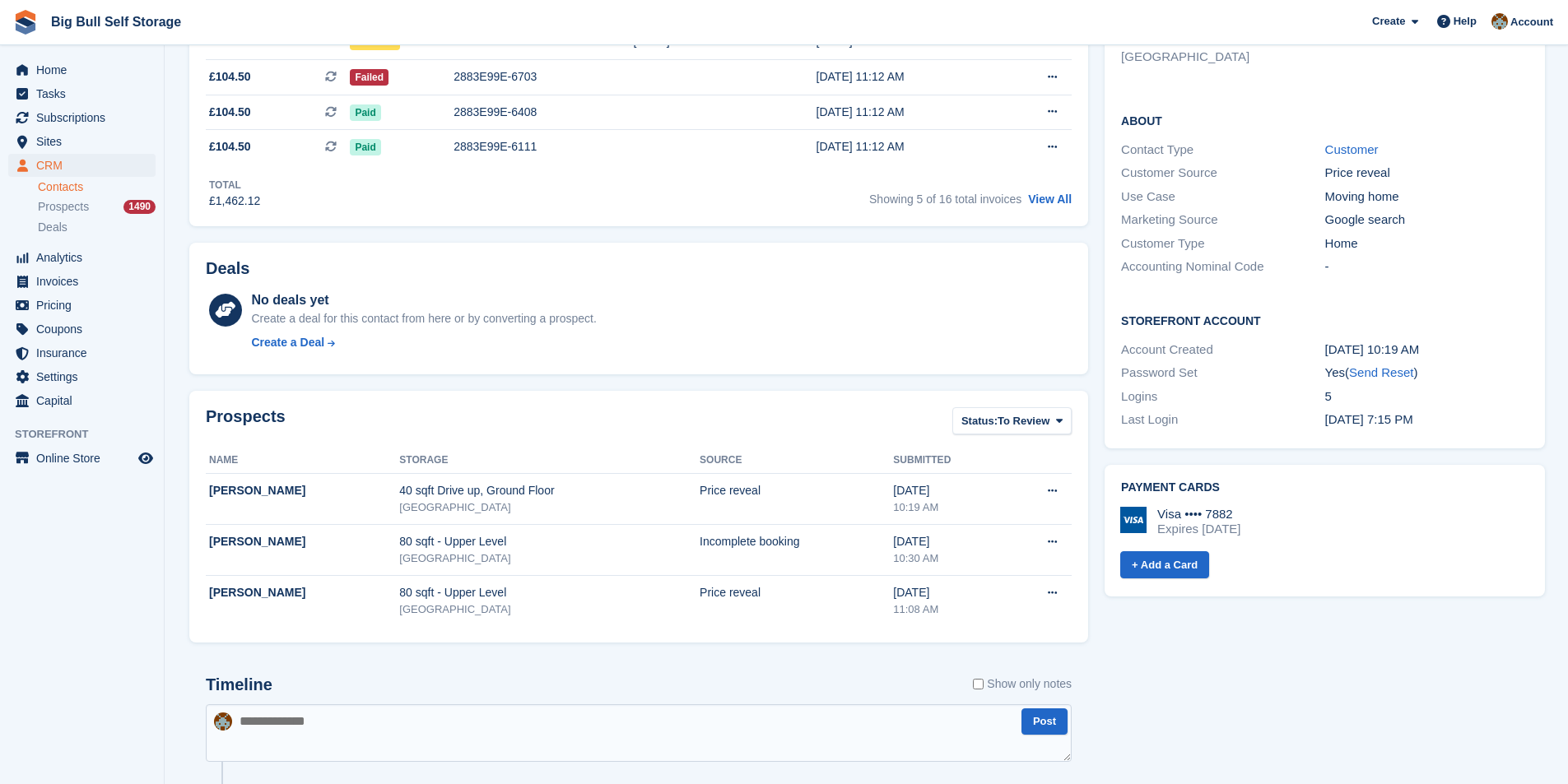
scroll to position [576, 0]
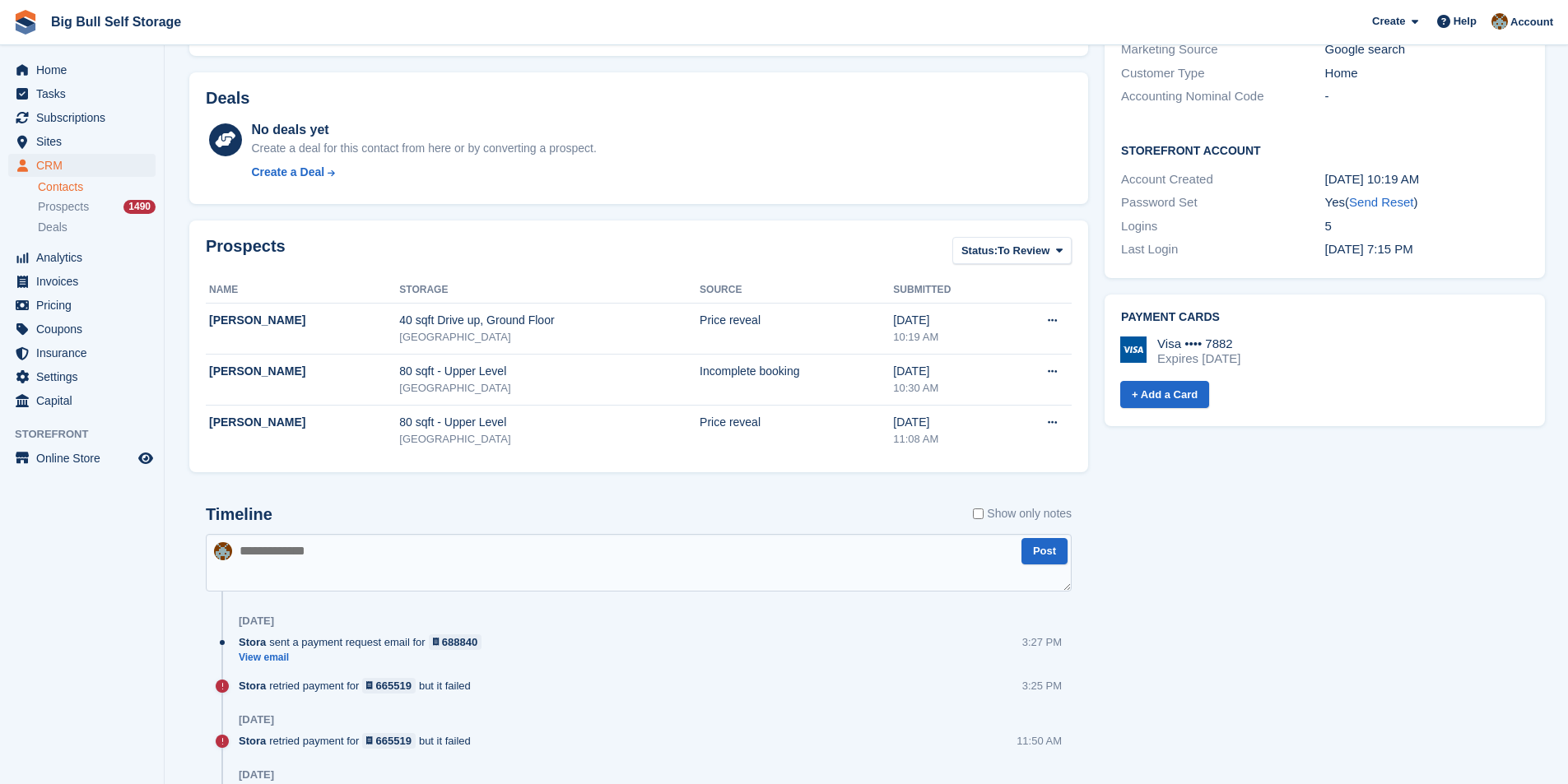
click at [271, 558] on textarea at bounding box center [638, 563] width 866 height 58
paste textarea "**********"
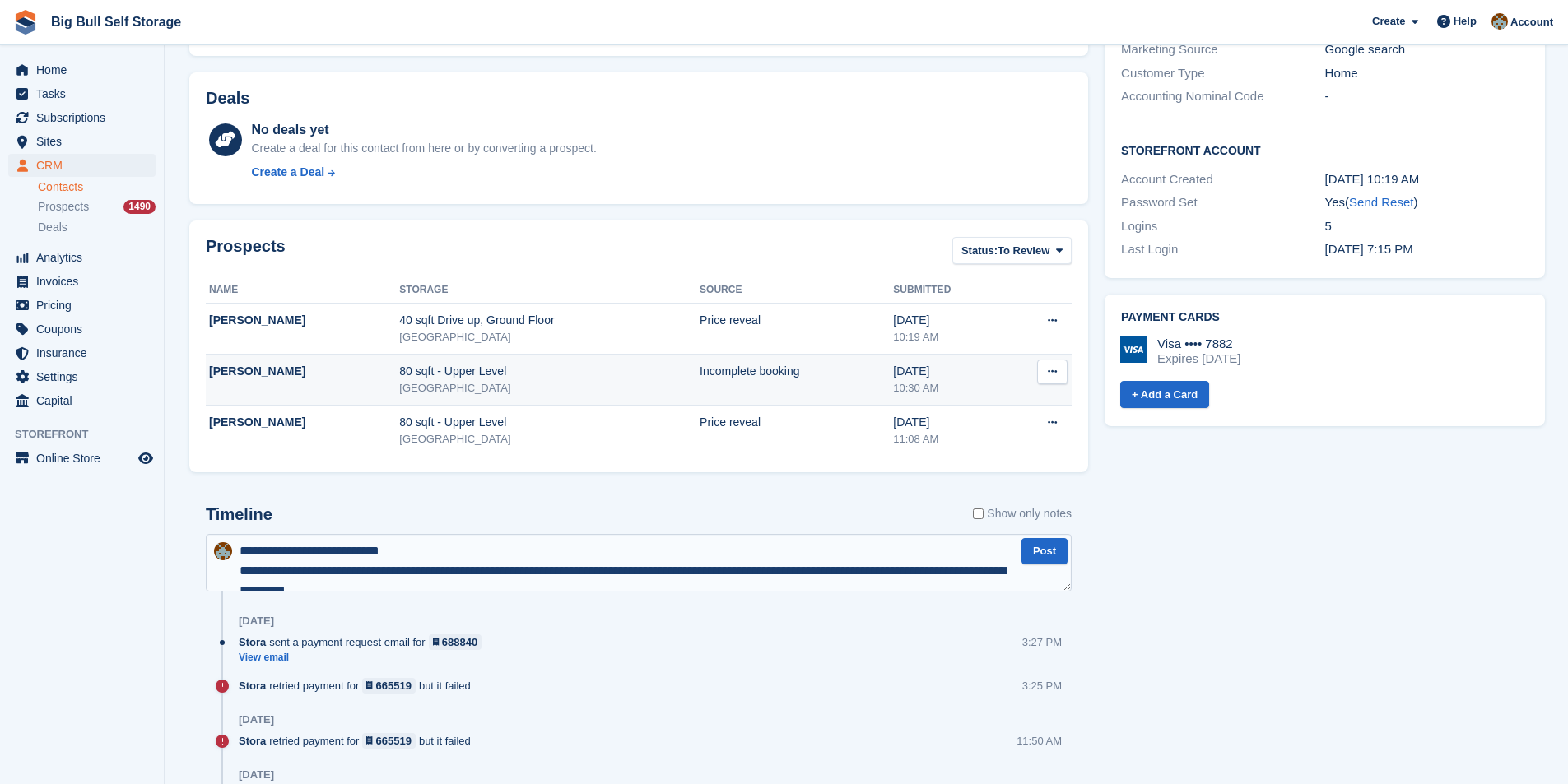
scroll to position [285, 0]
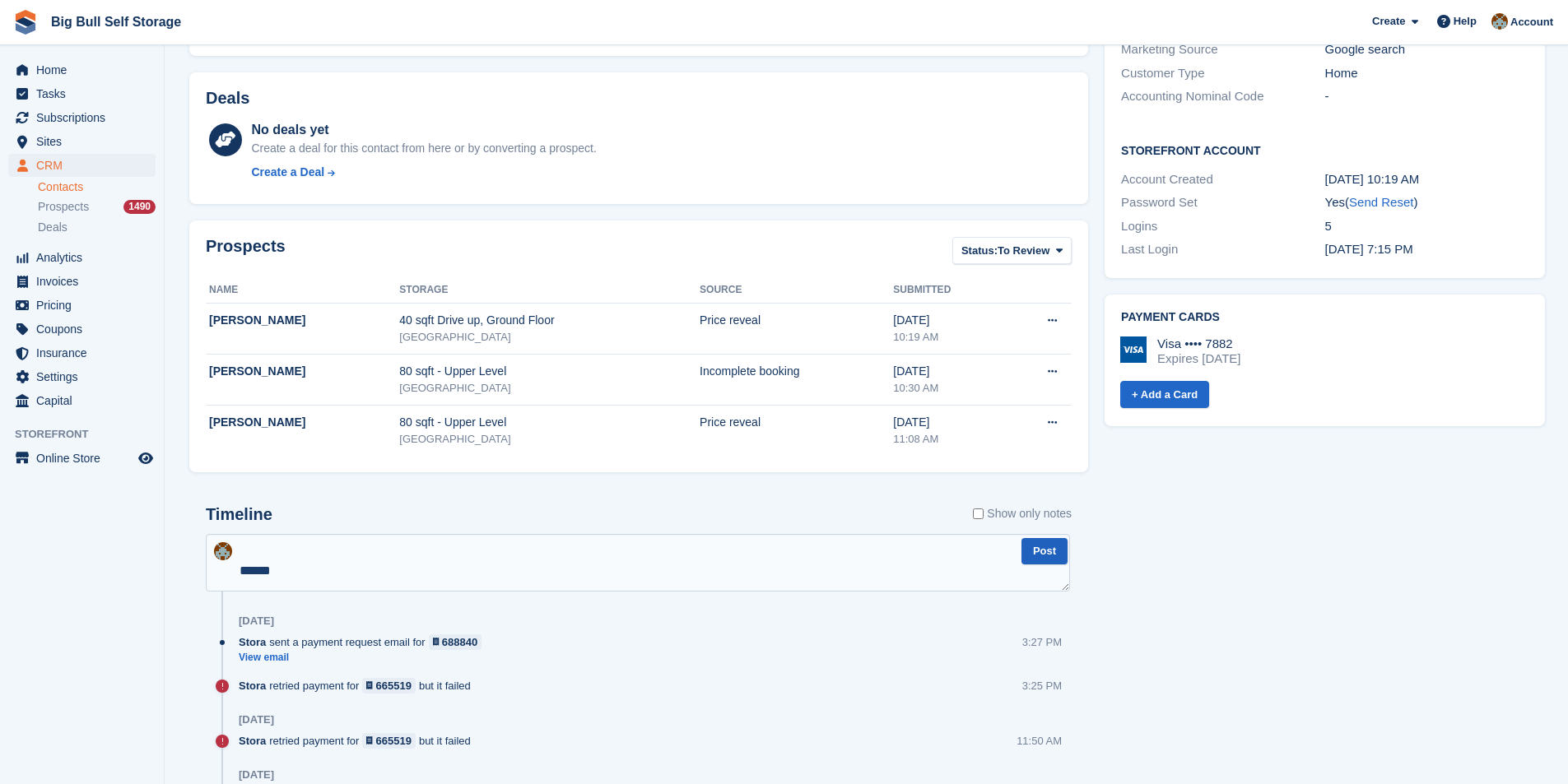
type textarea "**********"
click at [1063, 553] on button "Post" at bounding box center [1044, 551] width 46 height 27
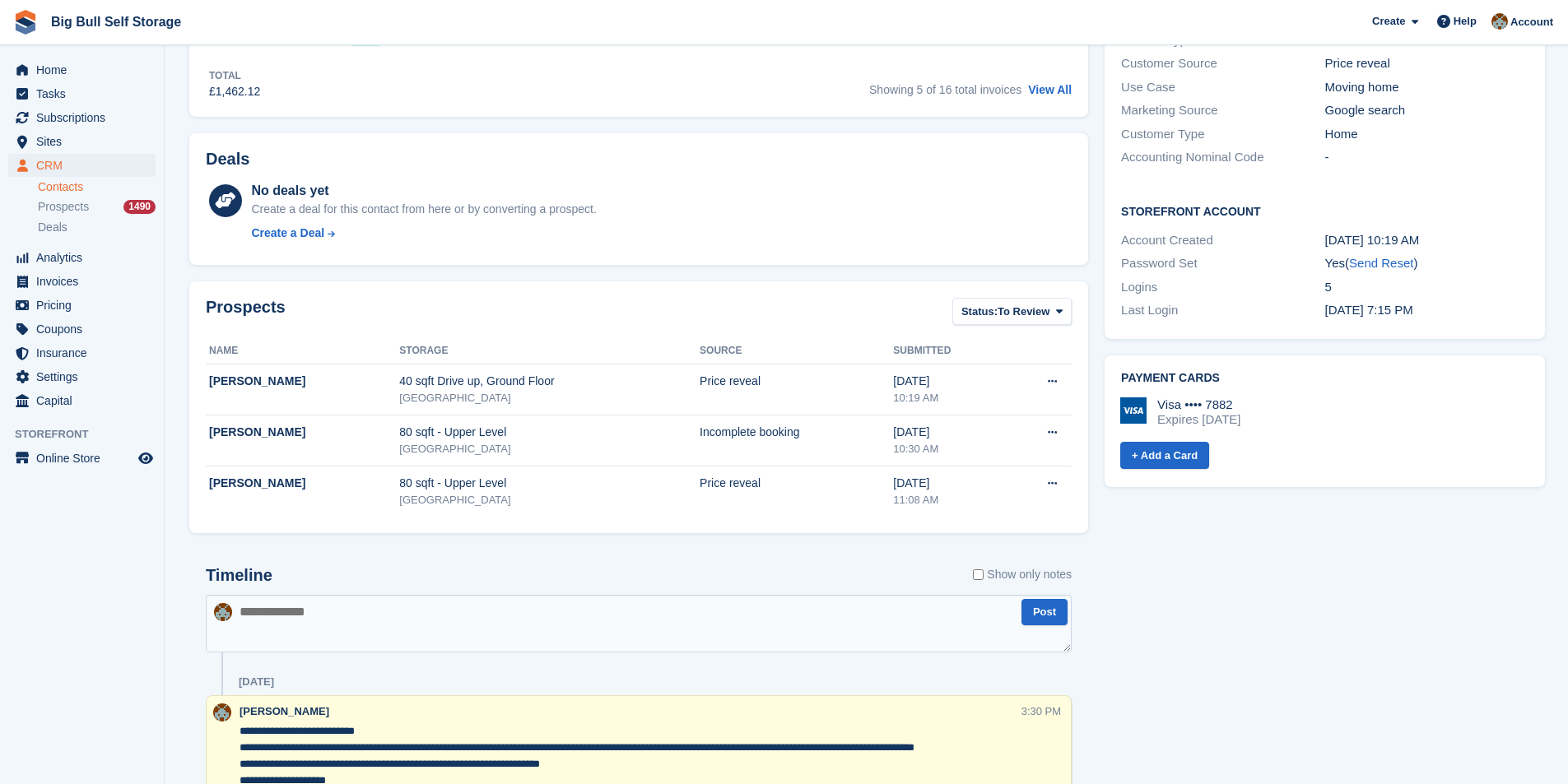
scroll to position [411, 0]
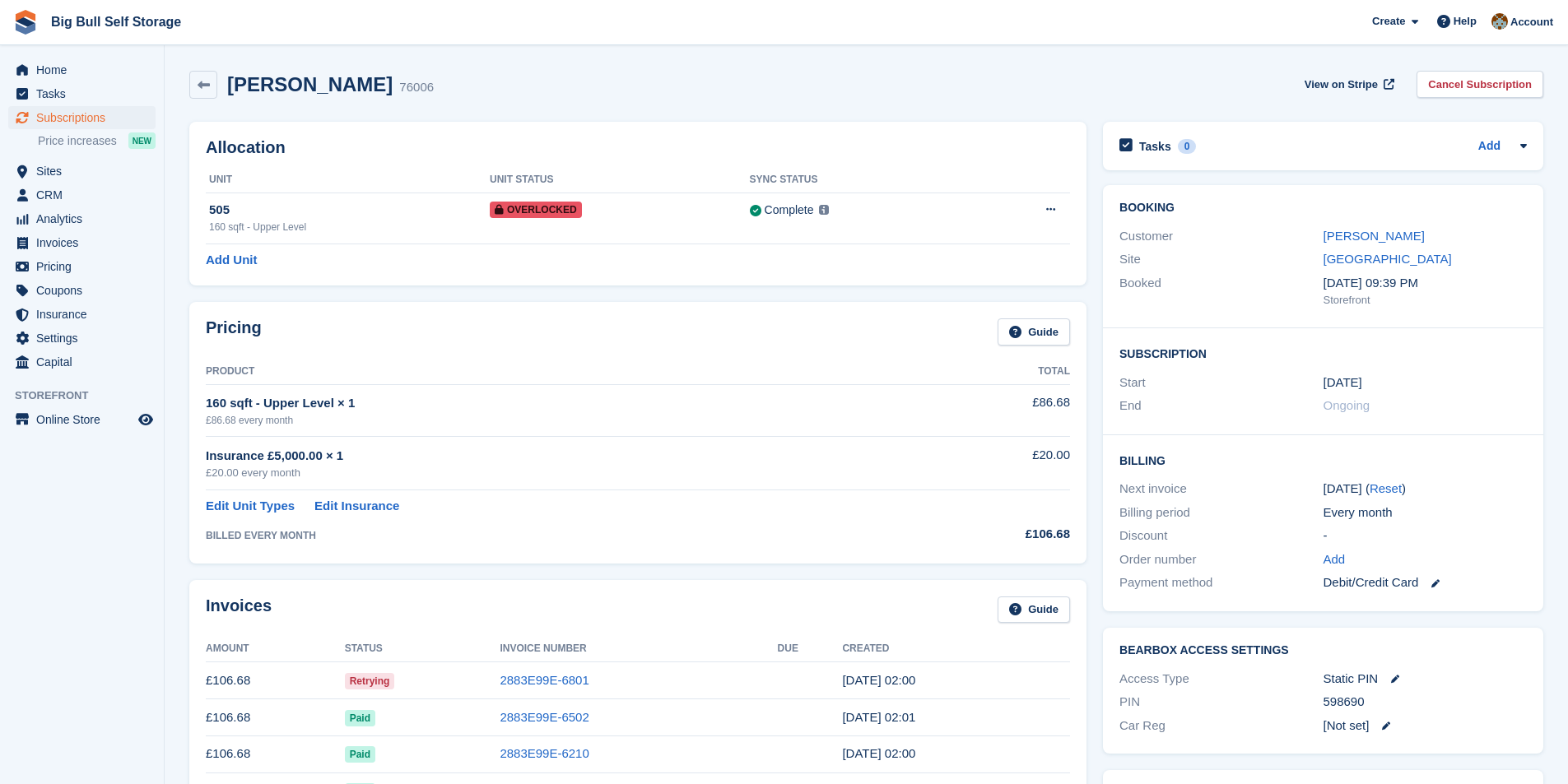
scroll to position [247, 0]
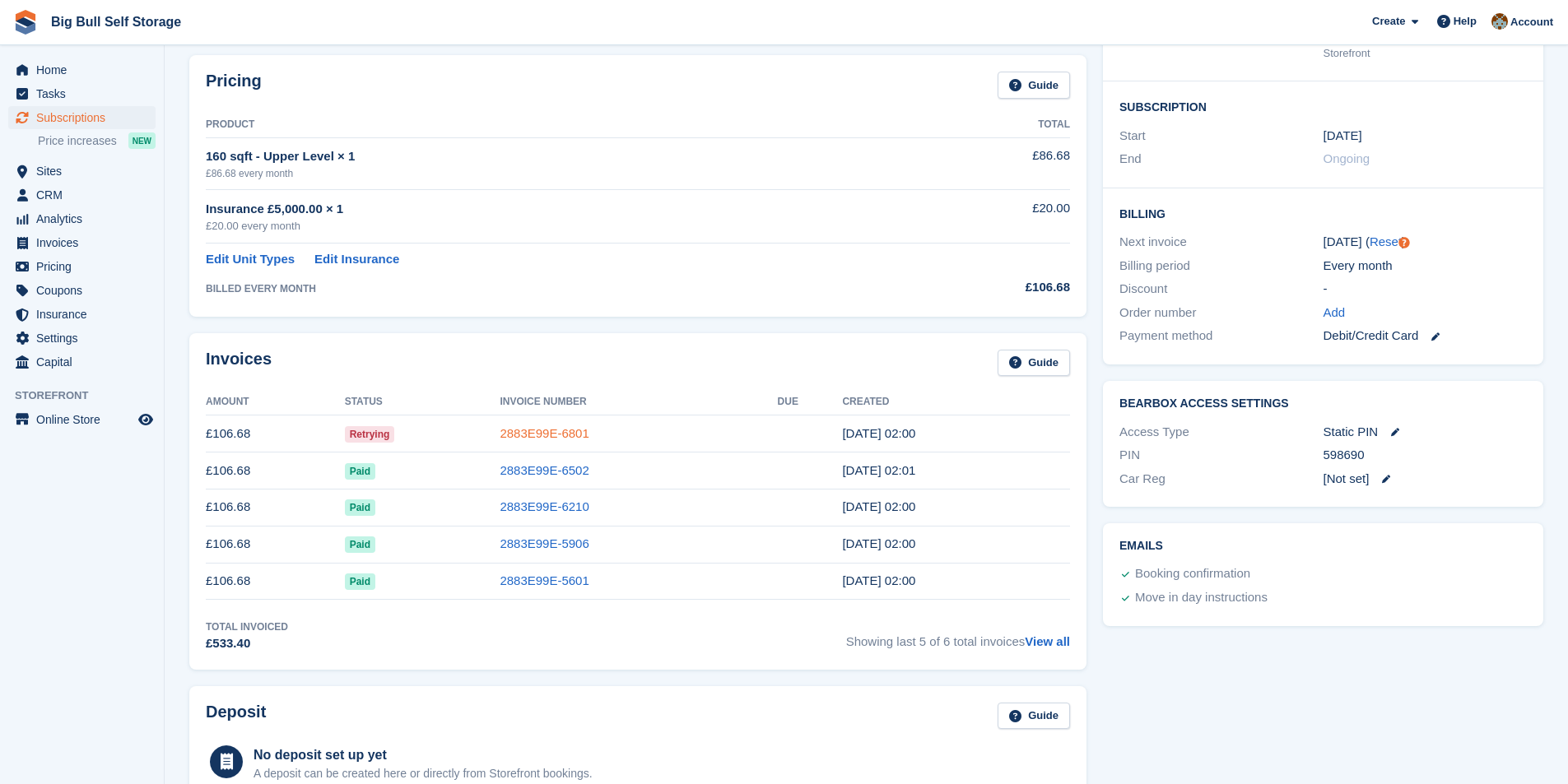
click at [558, 438] on link "2883E99E-6801" at bounding box center [544, 433] width 88 height 14
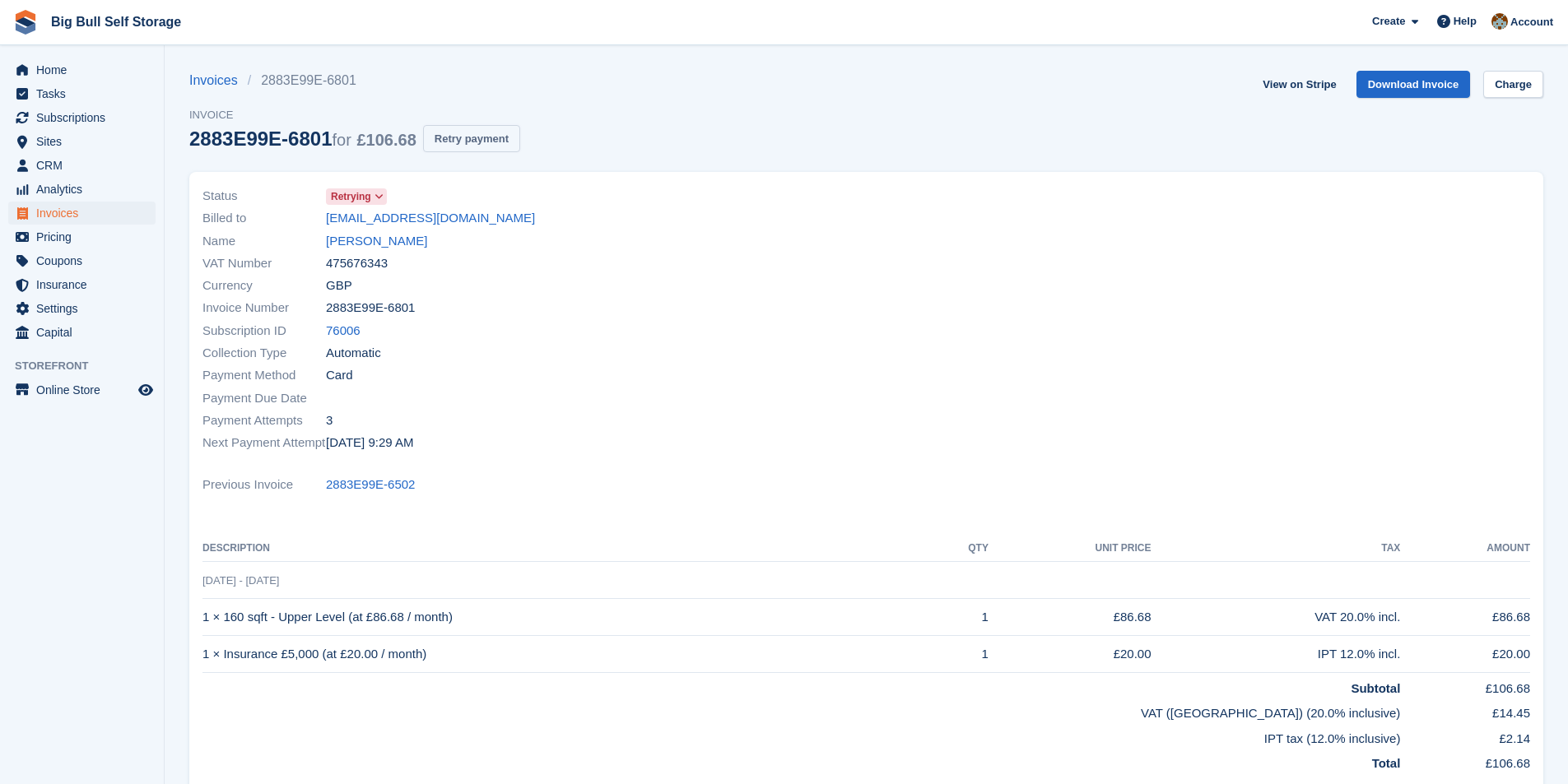
click at [476, 135] on button "Retry payment" at bounding box center [472, 139] width 97 height 27
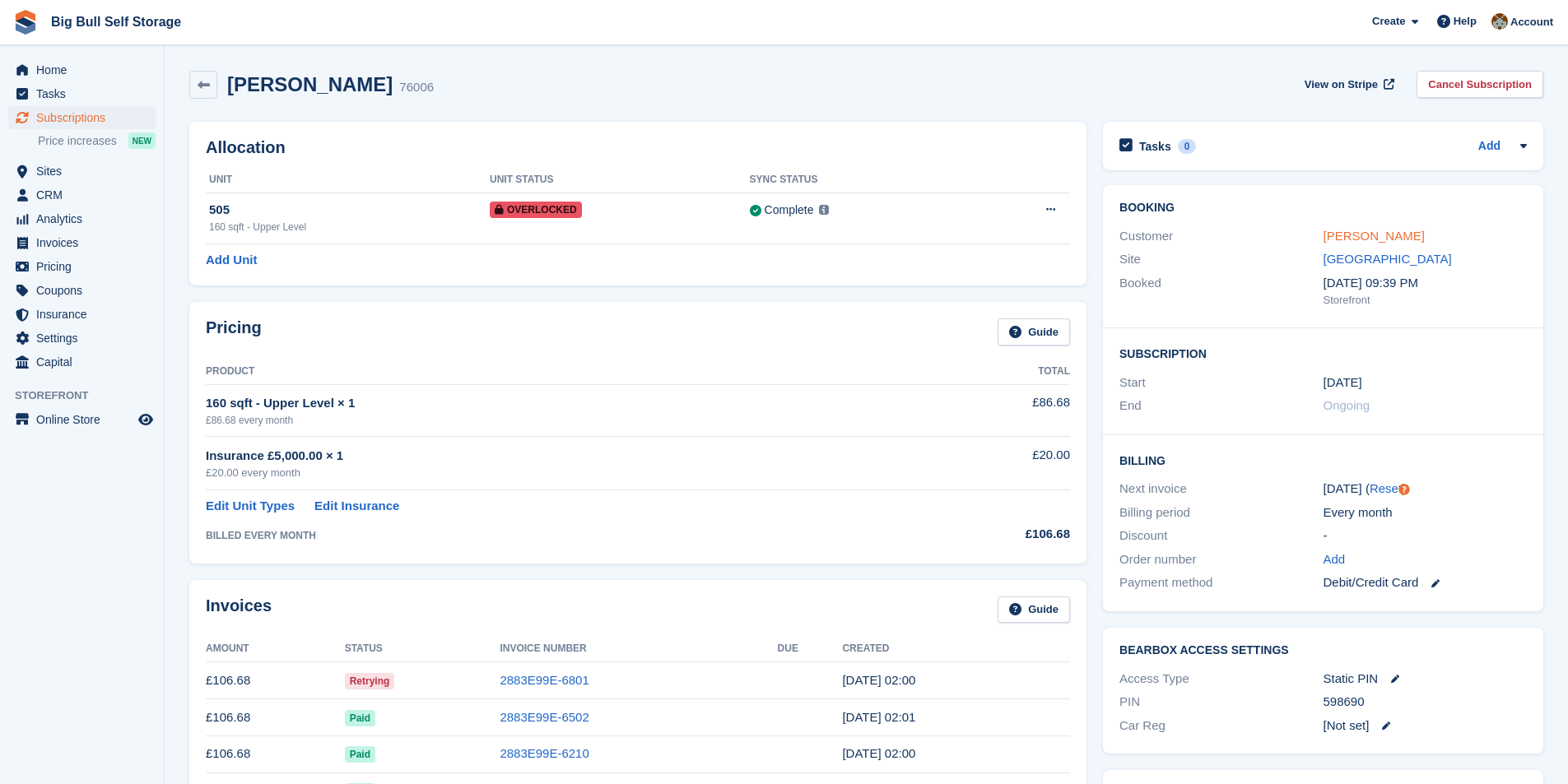
click at [1351, 240] on link "[PERSON_NAME]" at bounding box center [1374, 236] width 101 height 14
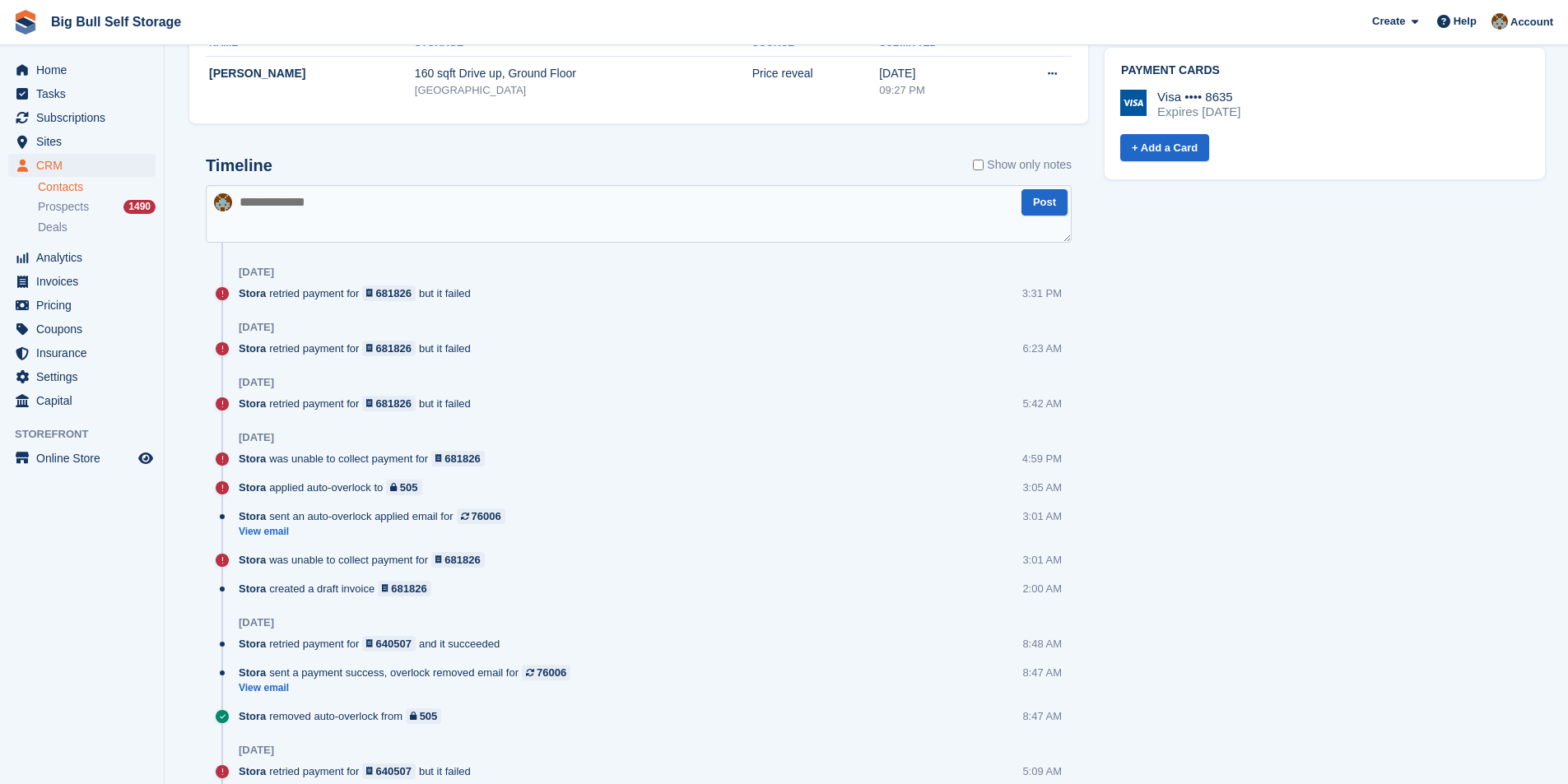
scroll to position [659, 0]
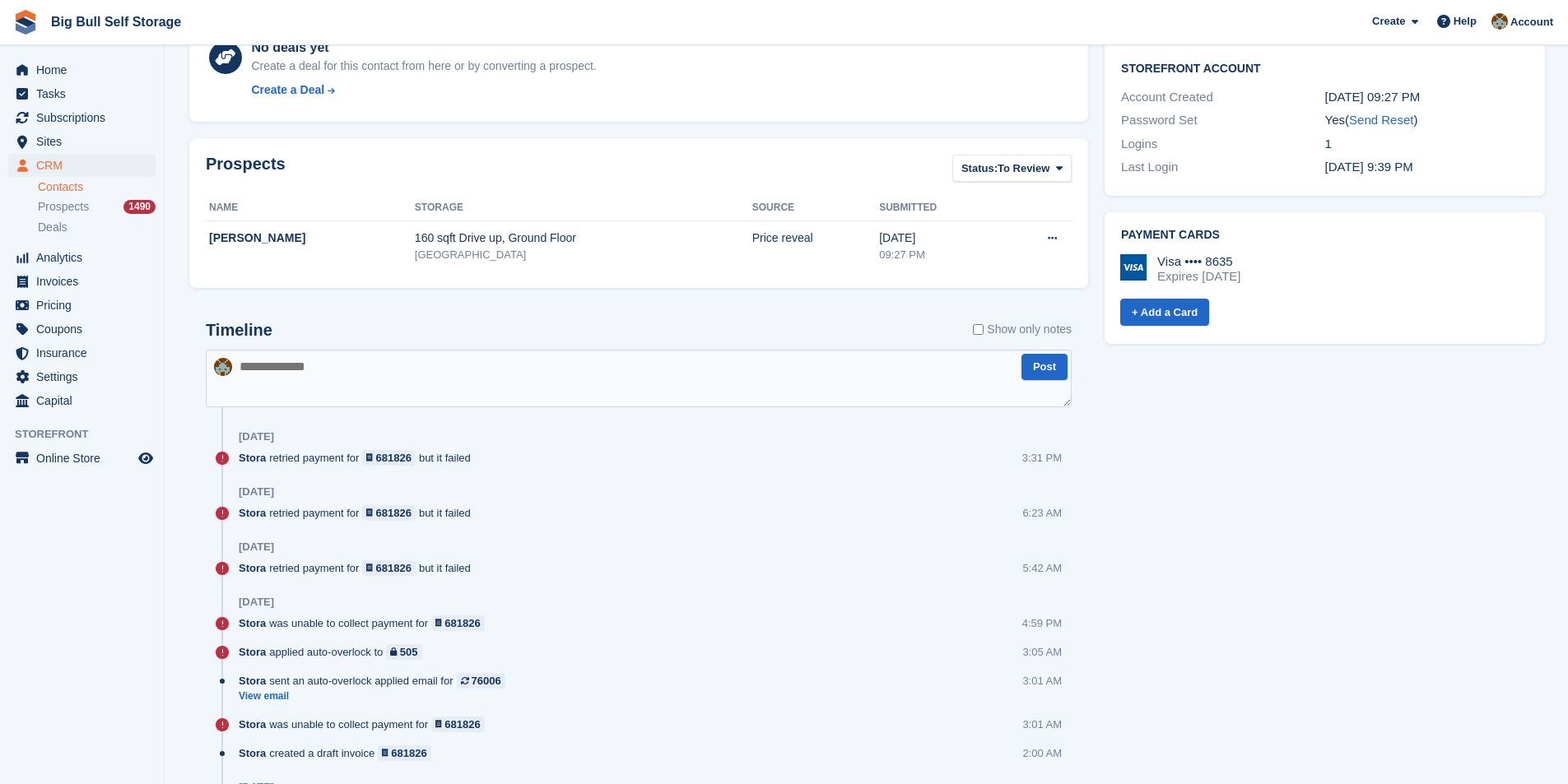
click at [302, 396] on textarea at bounding box center [638, 379] width 866 height 58
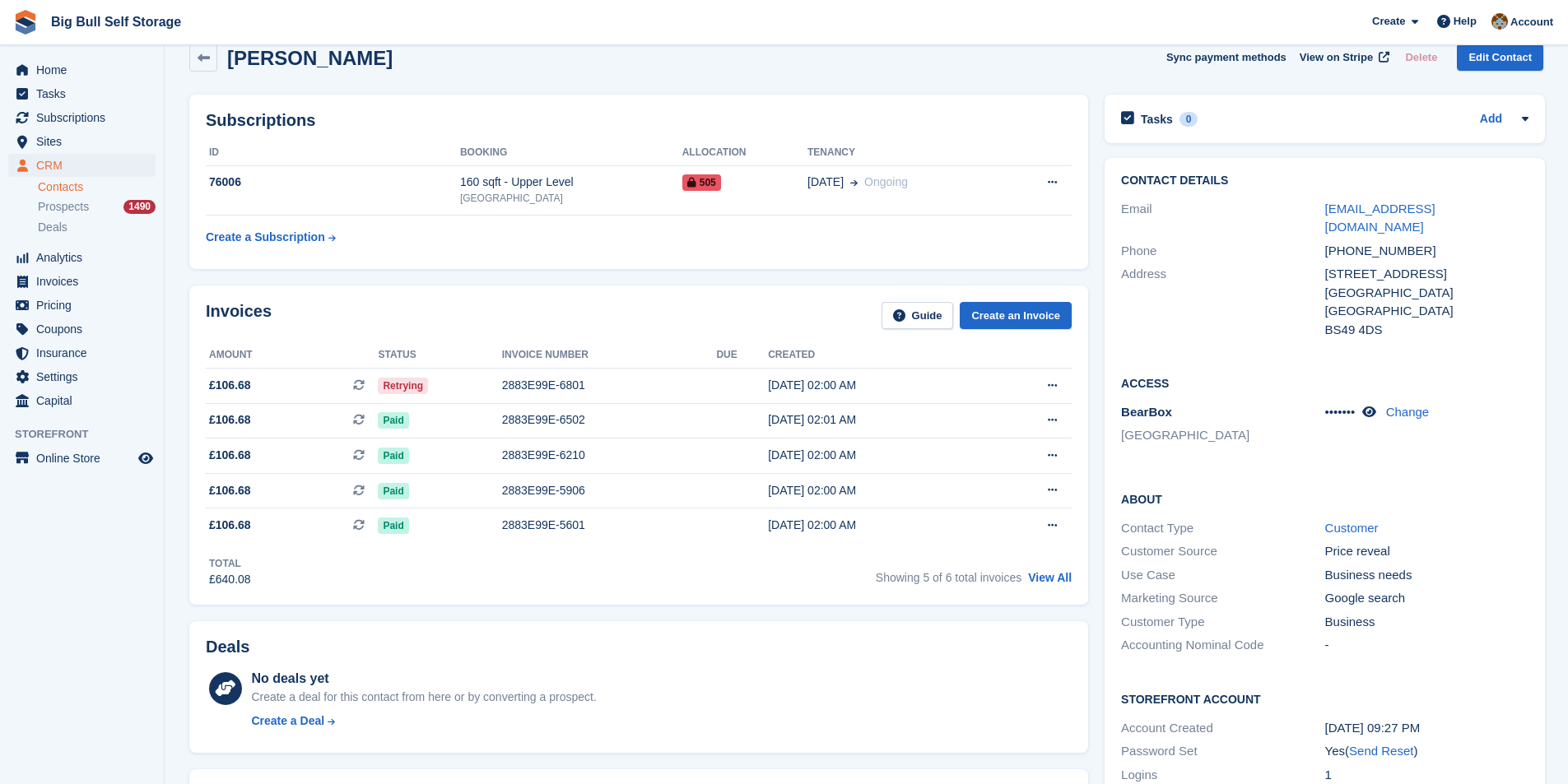
scroll to position [0, 0]
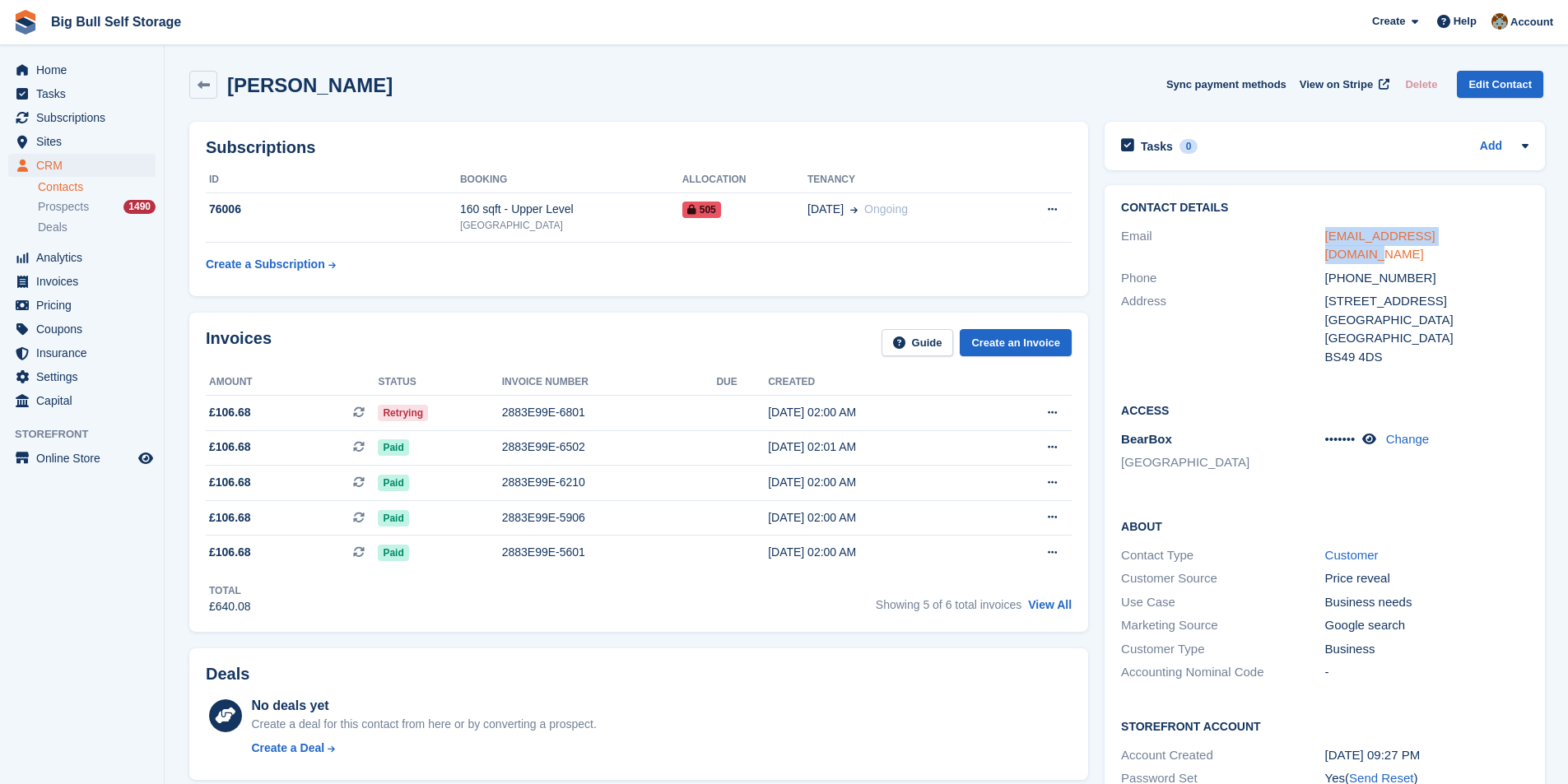
drag, startPoint x: 1449, startPoint y: 235, endPoint x: 1323, endPoint y: 235, distance: 126.0
click at [1325, 235] on div "[EMAIL_ADDRESS][DOMAIN_NAME]" at bounding box center [1426, 245] width 203 height 37
copy link "[EMAIL_ADDRESS][DOMAIN_NAME]"
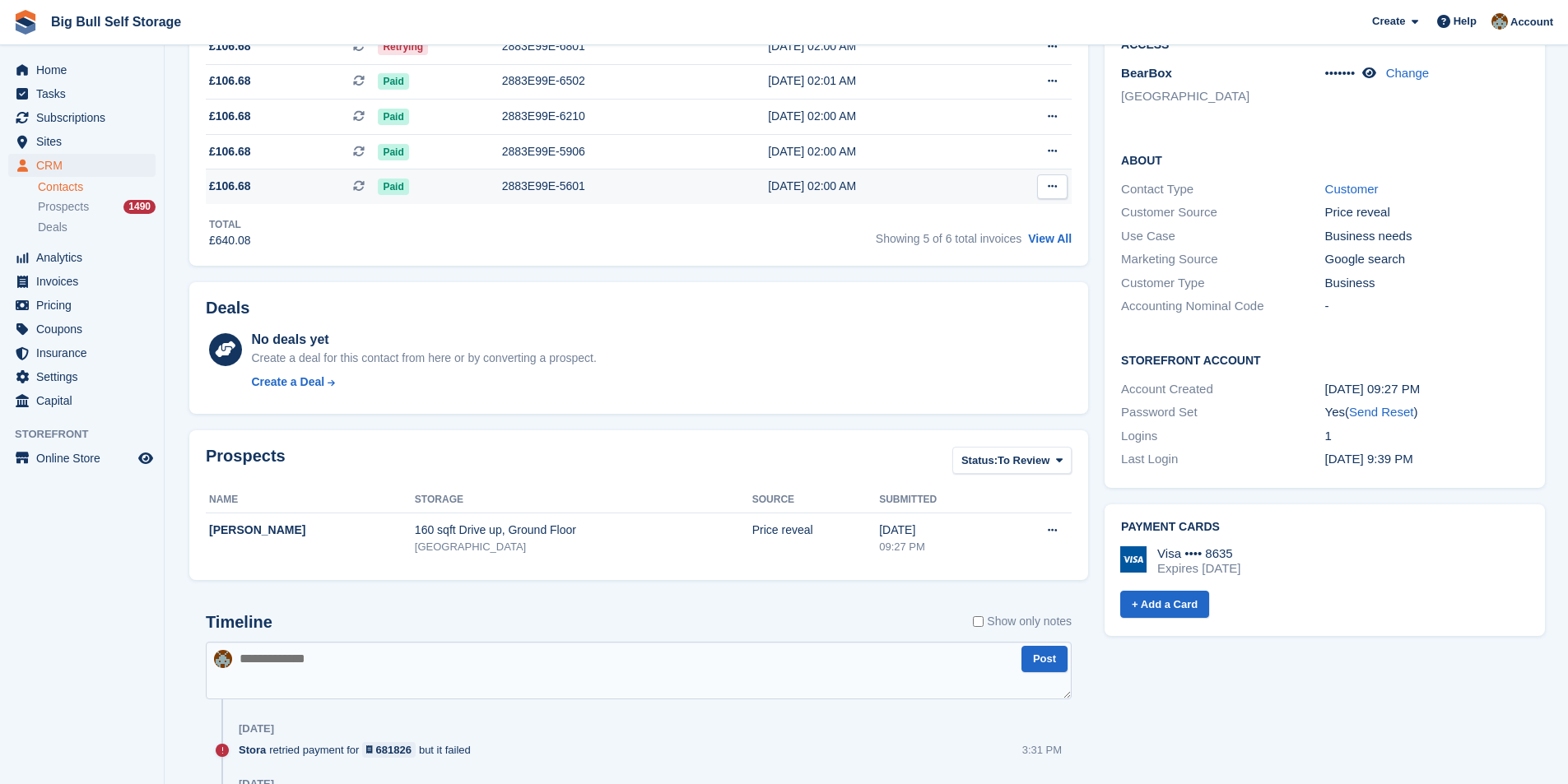
scroll to position [576, 0]
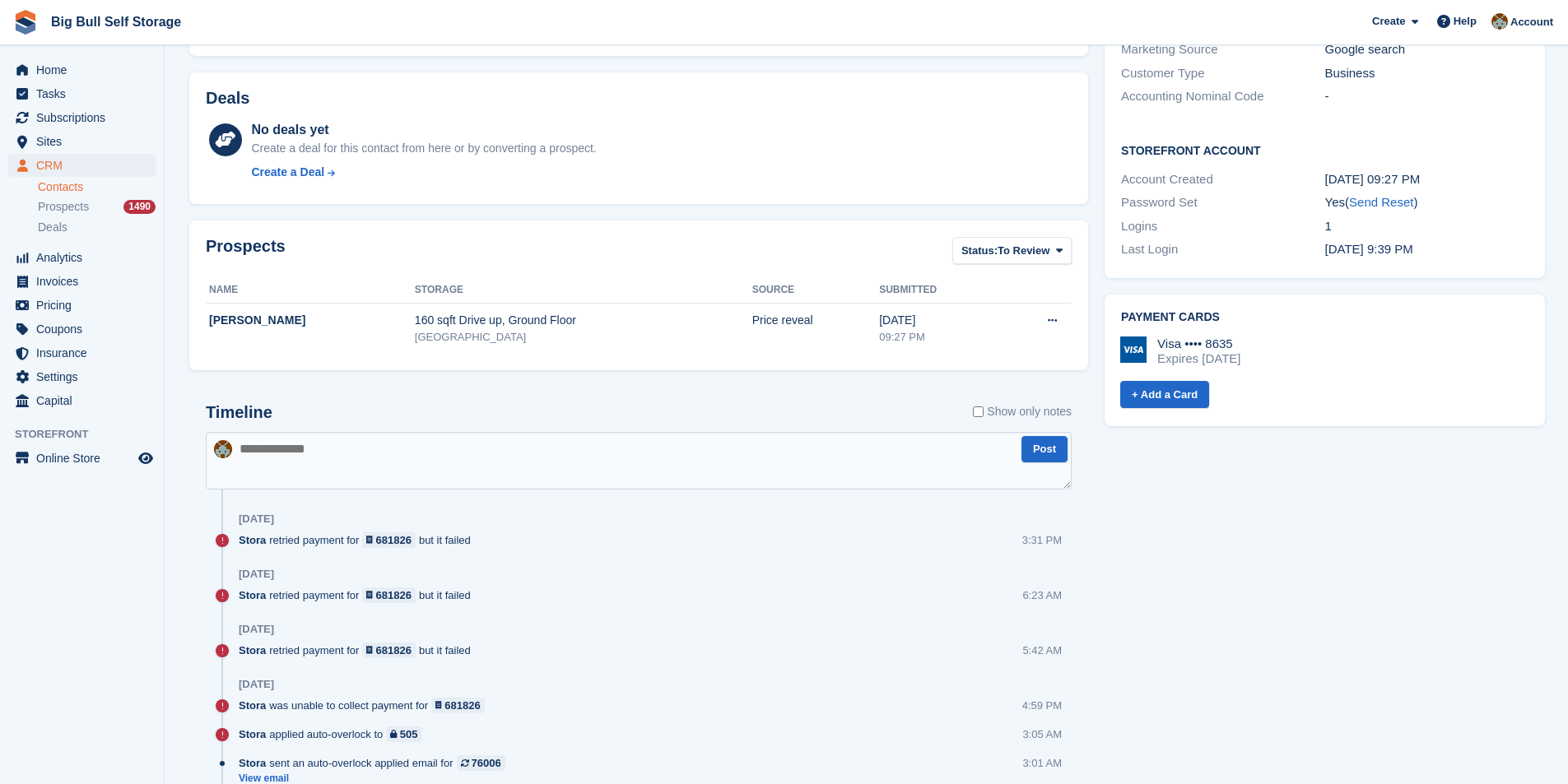
click at [373, 446] on textarea at bounding box center [638, 461] width 866 height 58
paste textarea "**********"
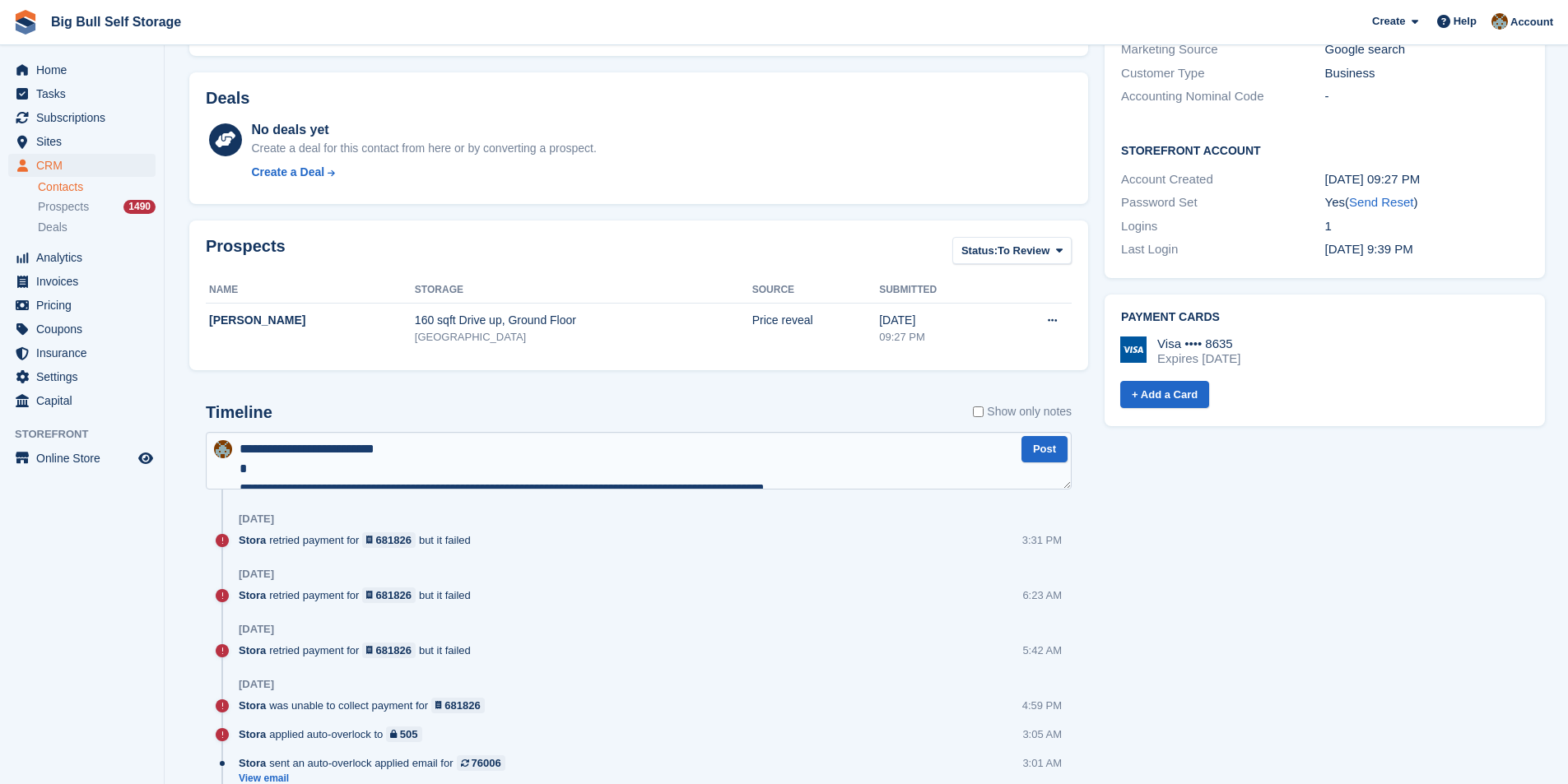
scroll to position [324, 0]
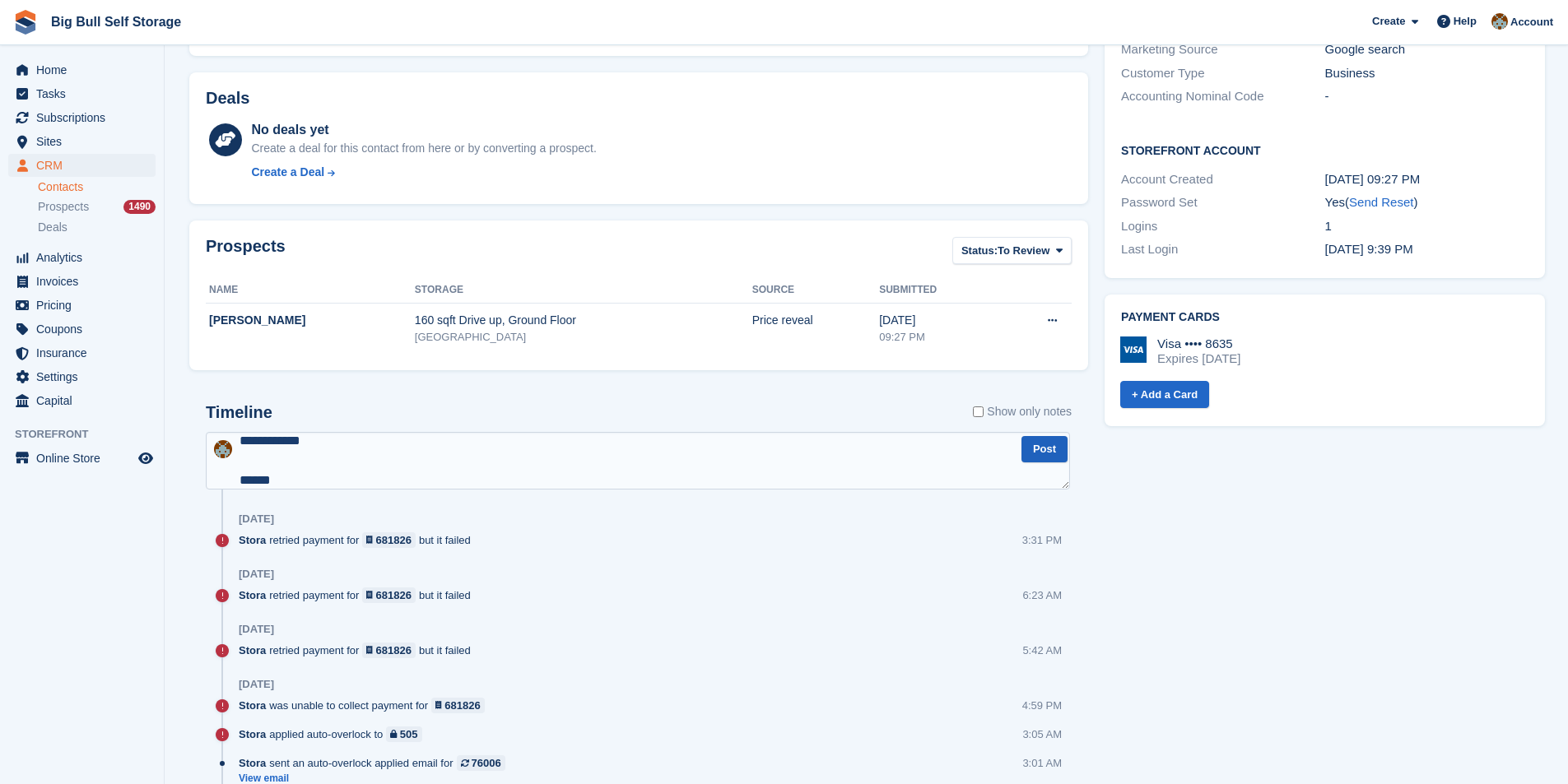
type textarea "**********"
click at [1034, 445] on button "Post" at bounding box center [1044, 449] width 46 height 27
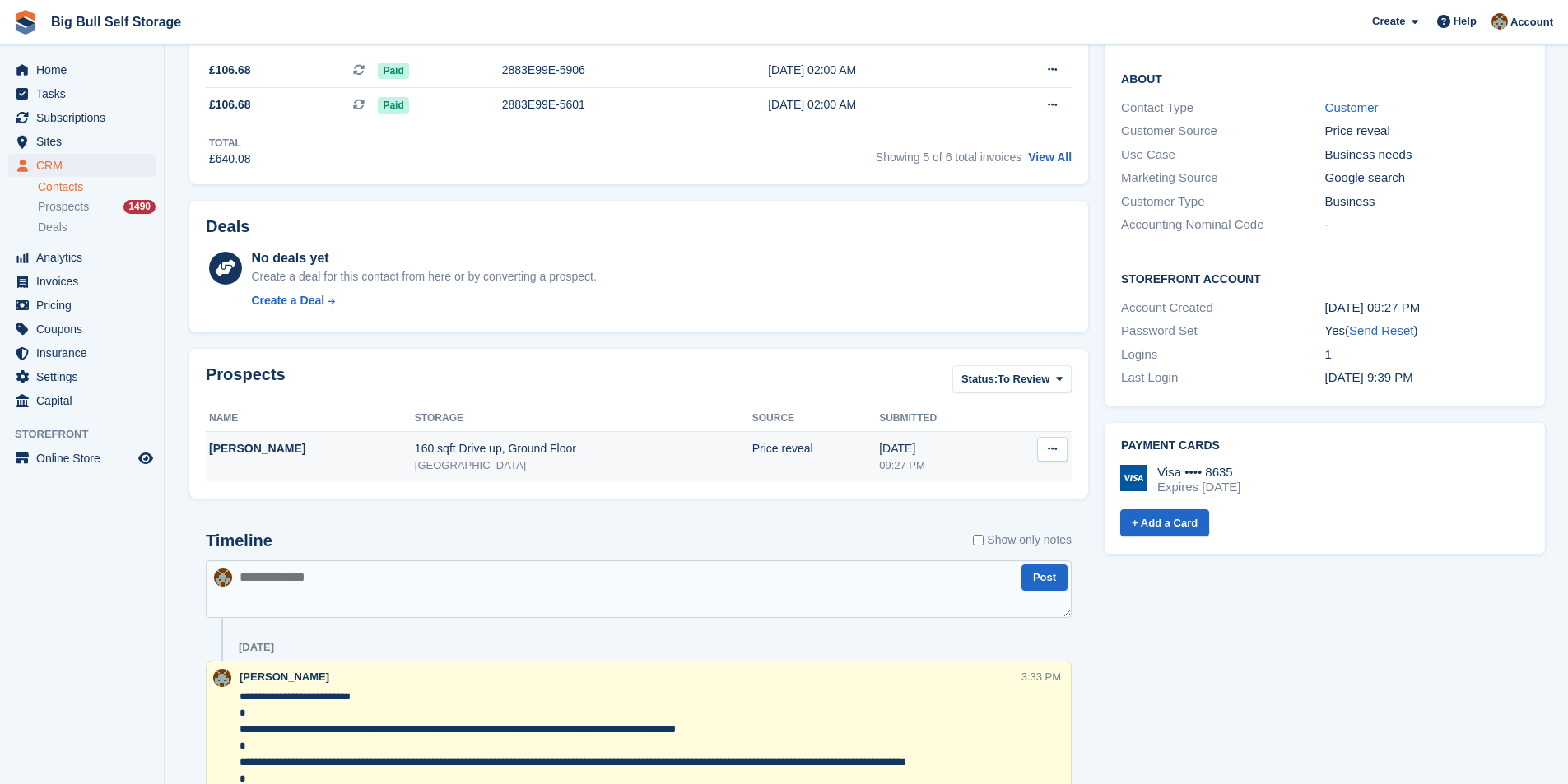
scroll to position [329, 0]
